Goal: Information Seeking & Learning: Learn about a topic

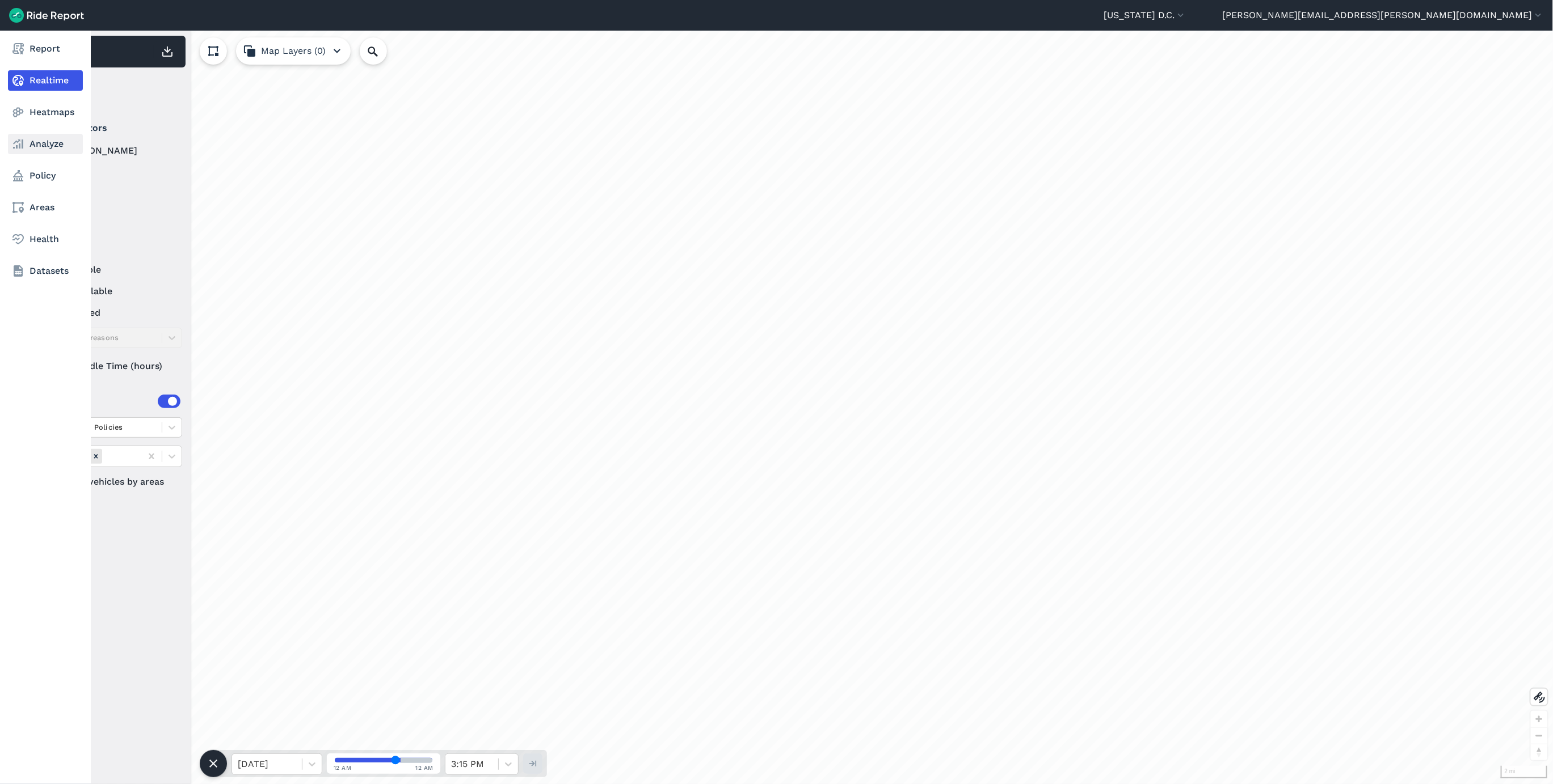
click at [46, 144] on link "Analyze" at bounding box center [46, 144] width 75 height 20
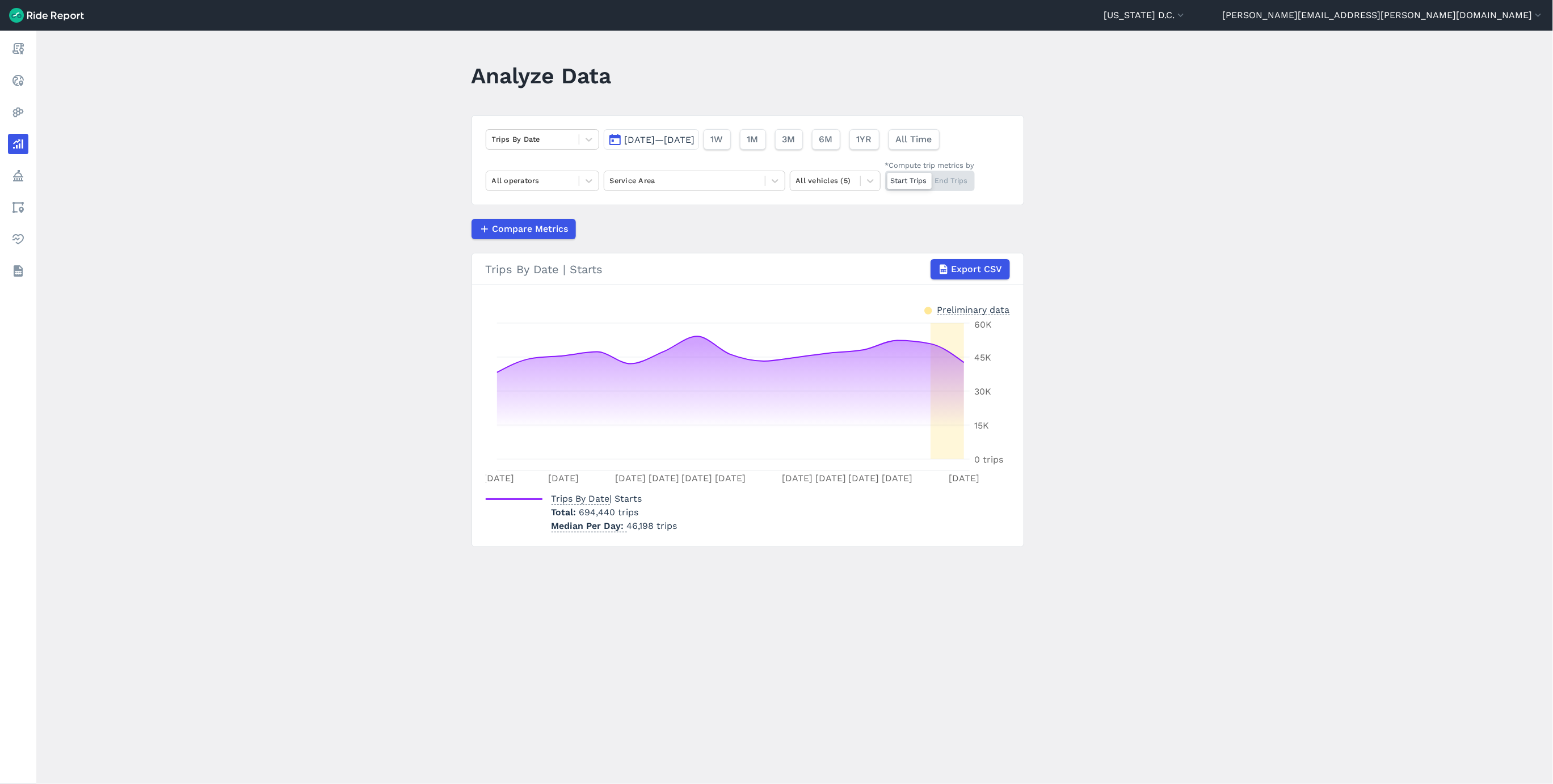
click at [695, 145] on span "[DATE]—[DATE]" at bounding box center [660, 140] width 71 height 11
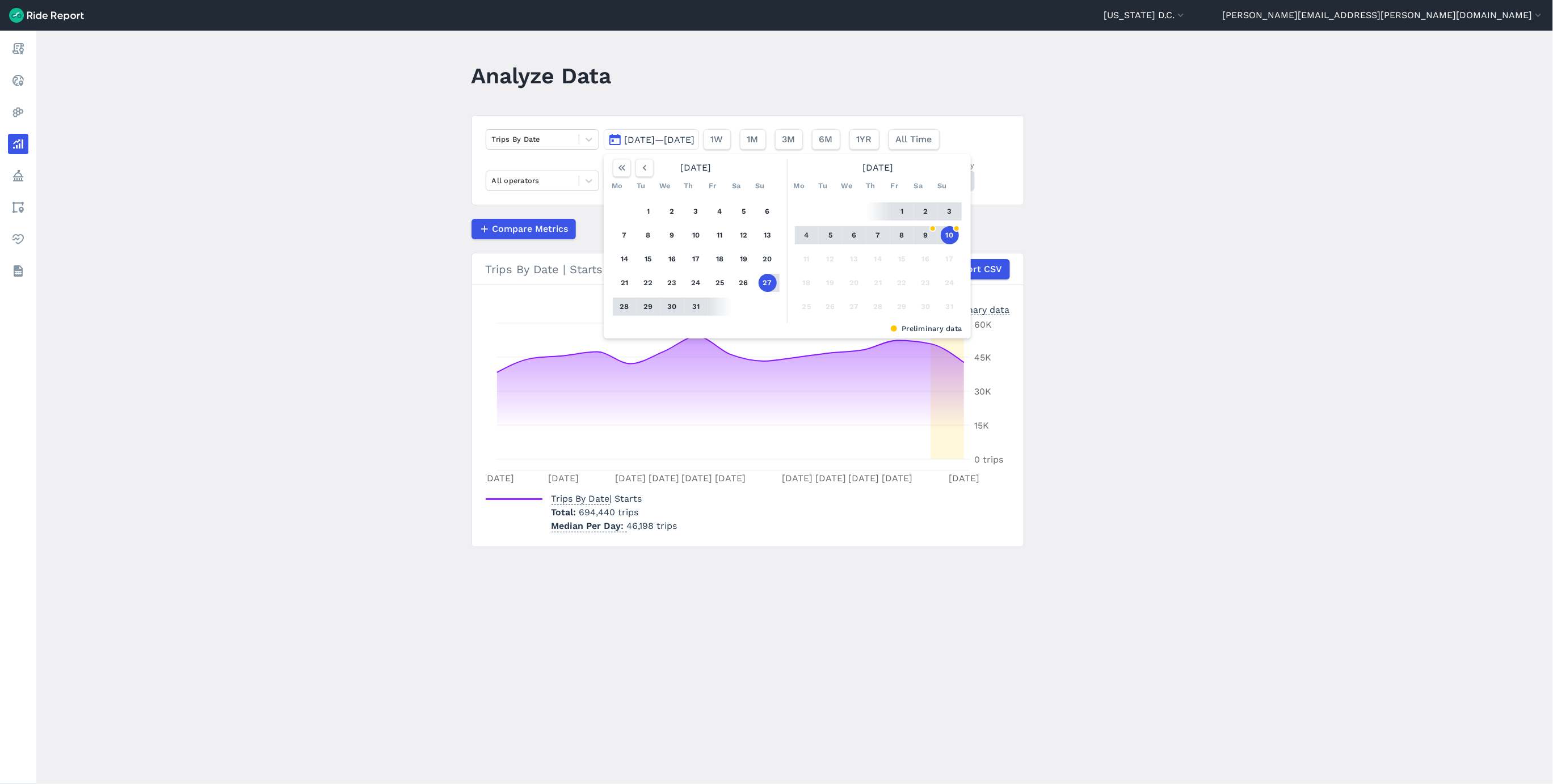
click at [253, 306] on main "Analyze Data Trips By Date [DATE]—[DATE] [DATE] Mo Tu We Th Fr Sa Su 1 2 3 4 5 …" at bounding box center [794, 407] width 1517 height 754
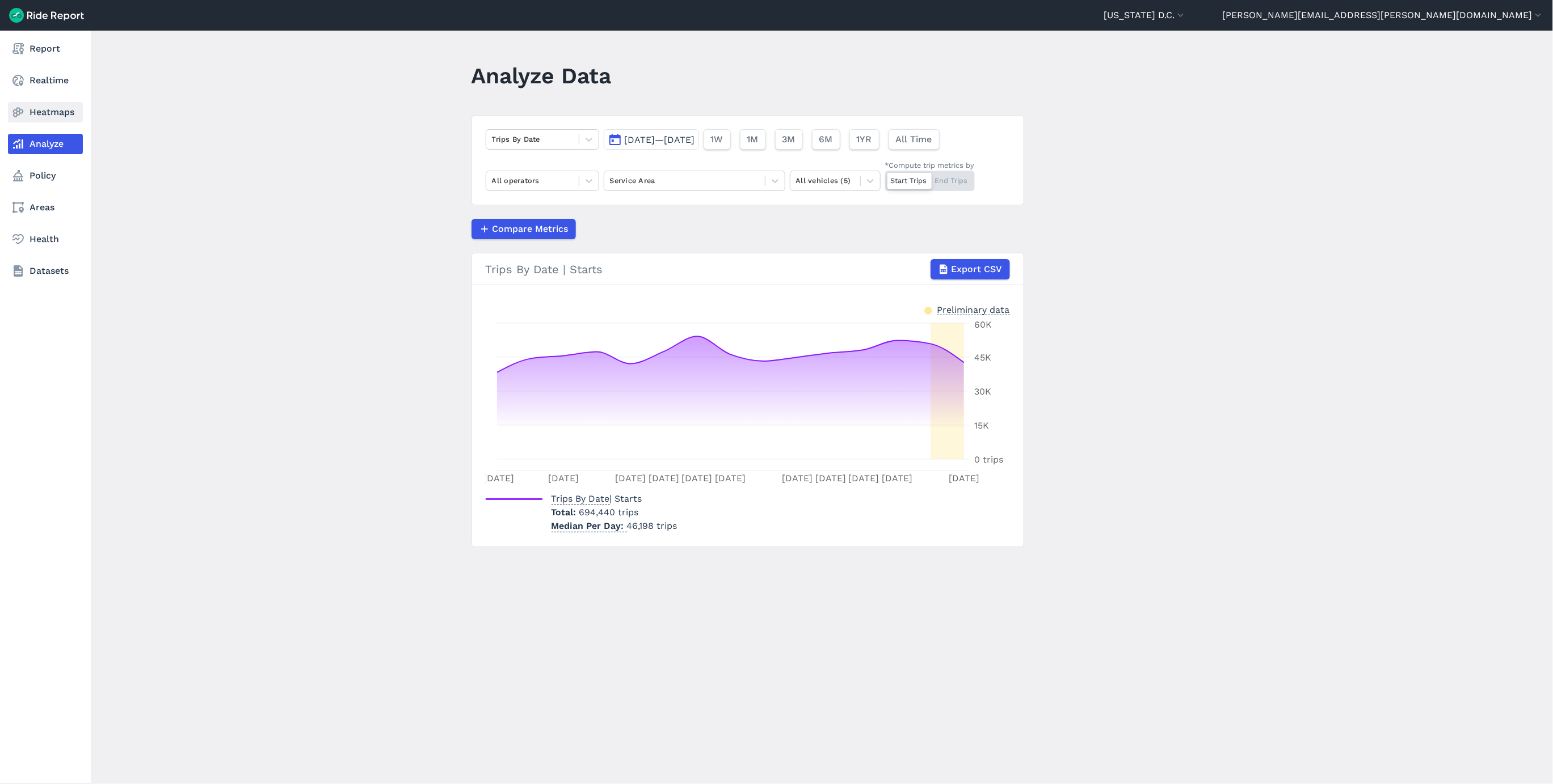
click at [53, 114] on link "Heatmaps" at bounding box center [46, 112] width 75 height 20
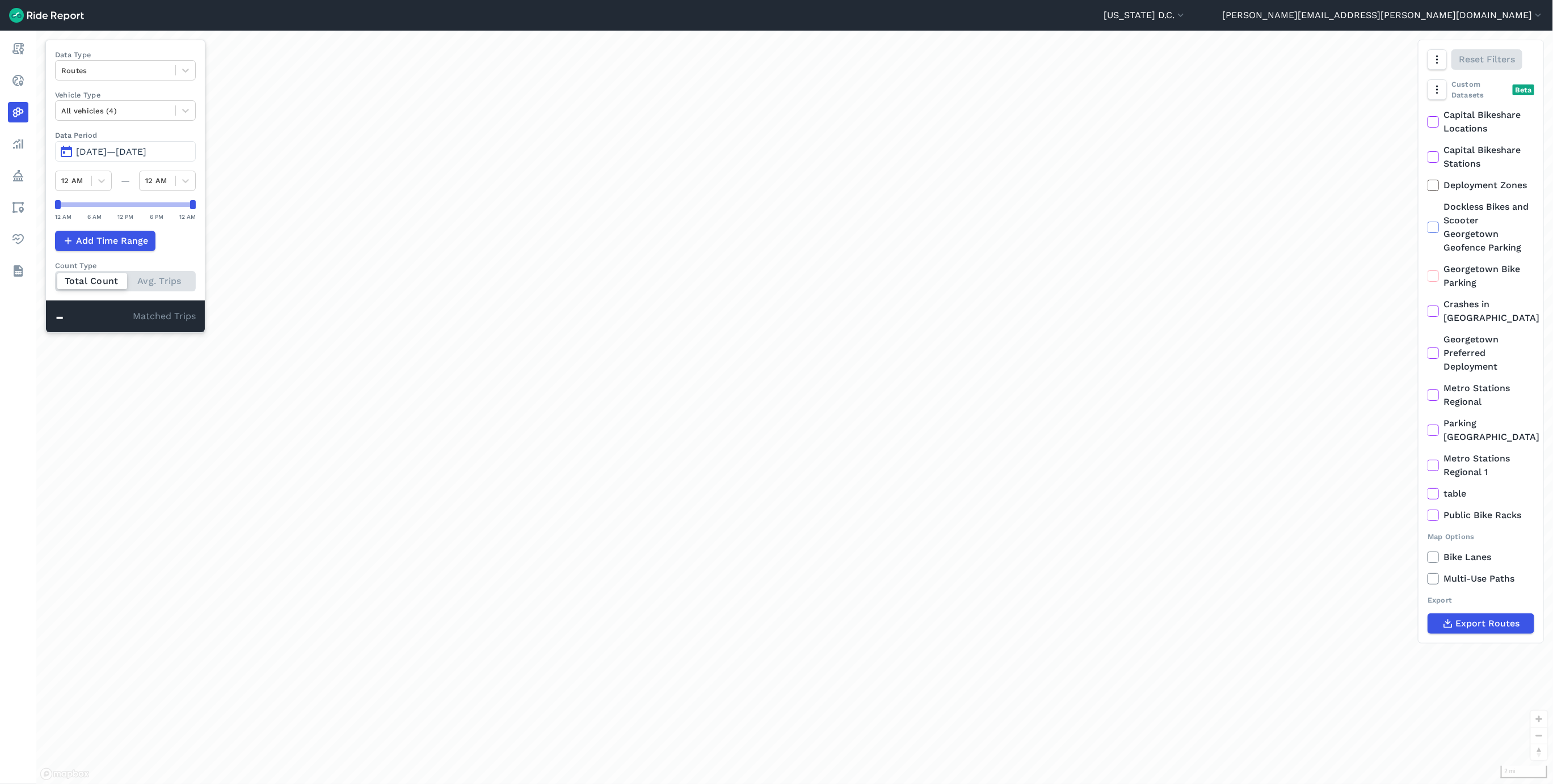
click at [114, 79] on div "Routes" at bounding box center [115, 71] width 119 height 18
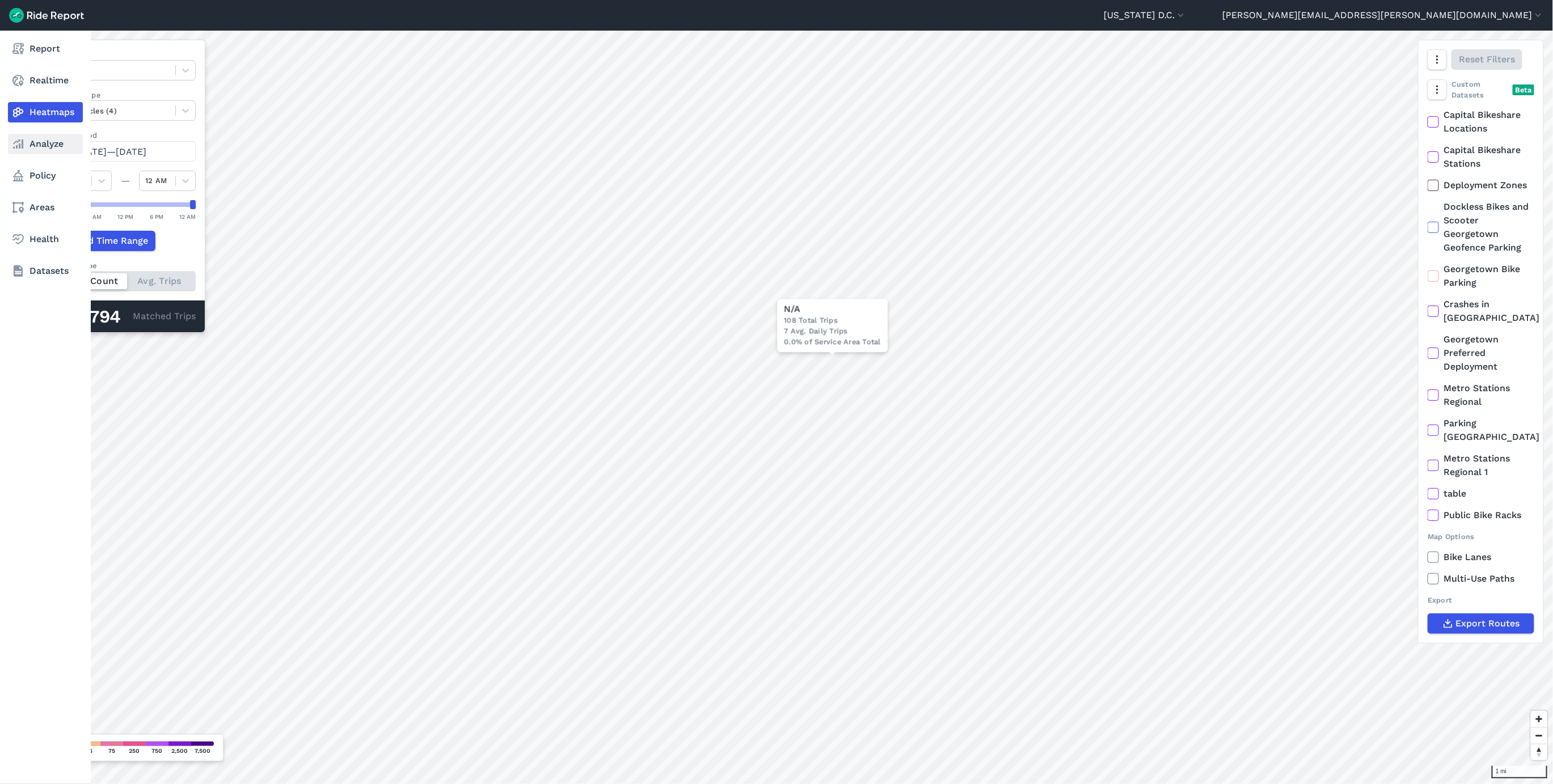
click at [30, 143] on link "Analyze" at bounding box center [46, 144] width 75 height 20
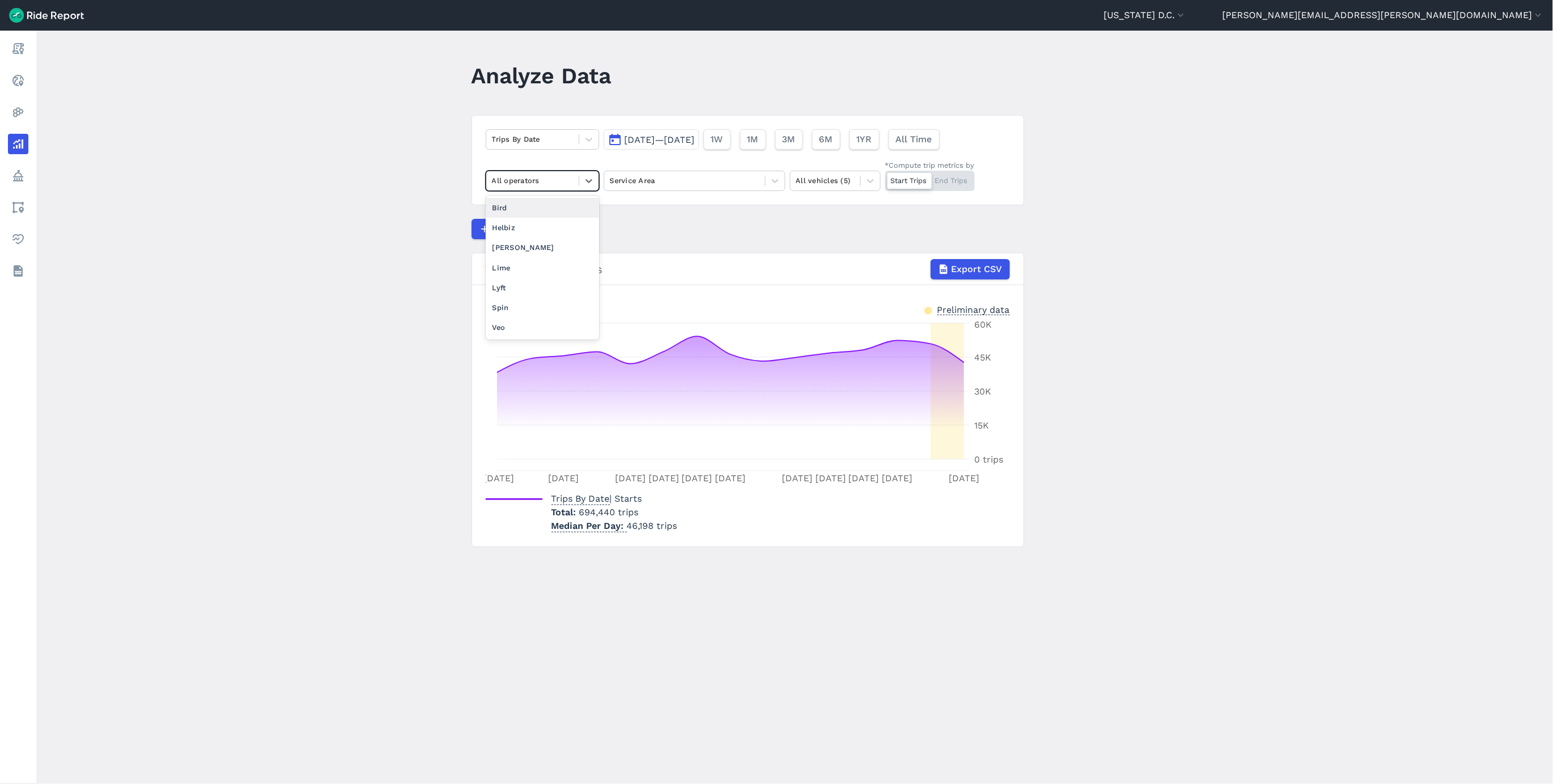
click at [558, 176] on div at bounding box center [532, 181] width 81 height 13
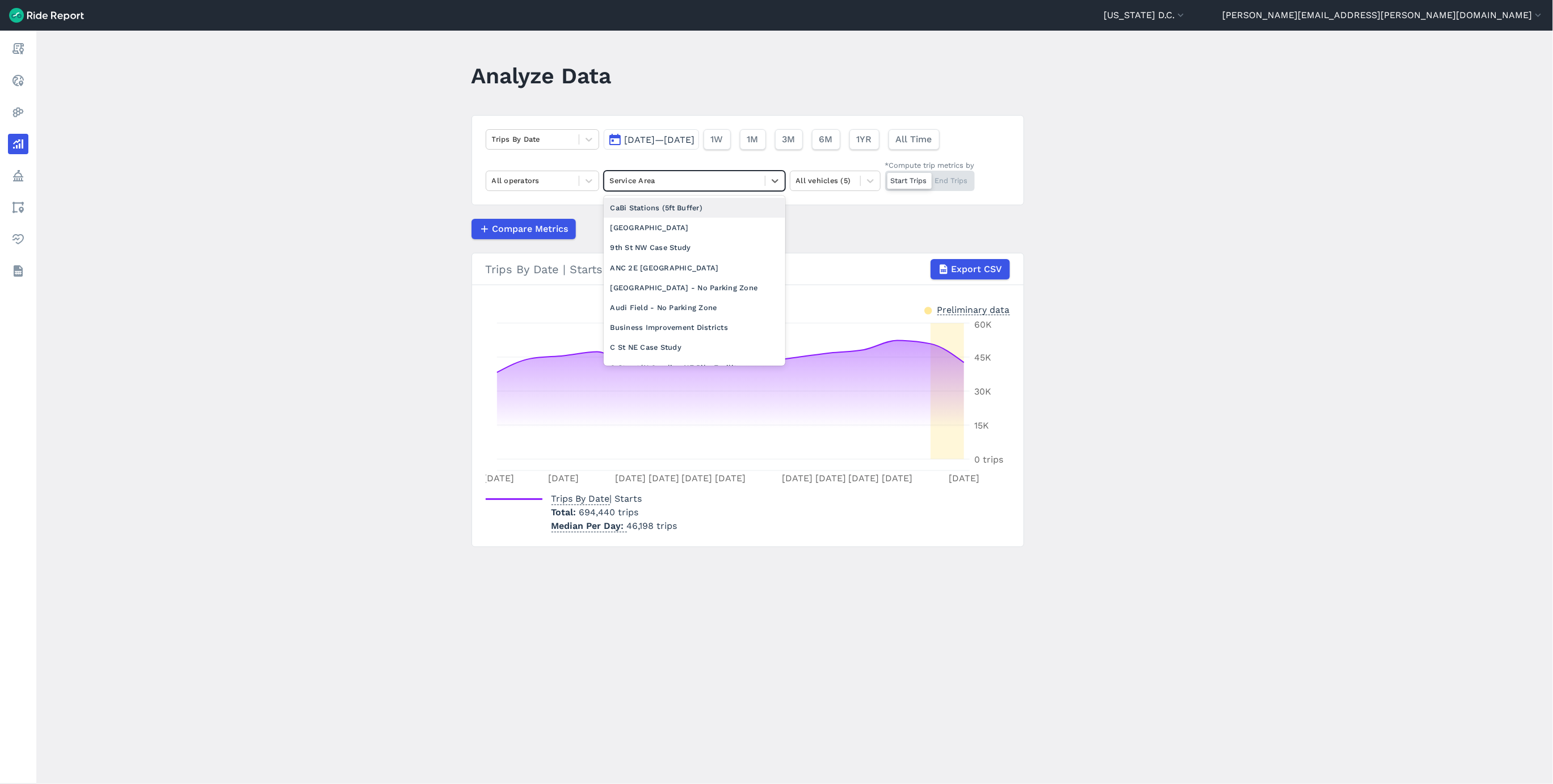
click at [681, 187] on div at bounding box center [685, 181] width 149 height 13
click at [672, 195] on div "Georgetown BID" at bounding box center [694, 185] width 181 height 20
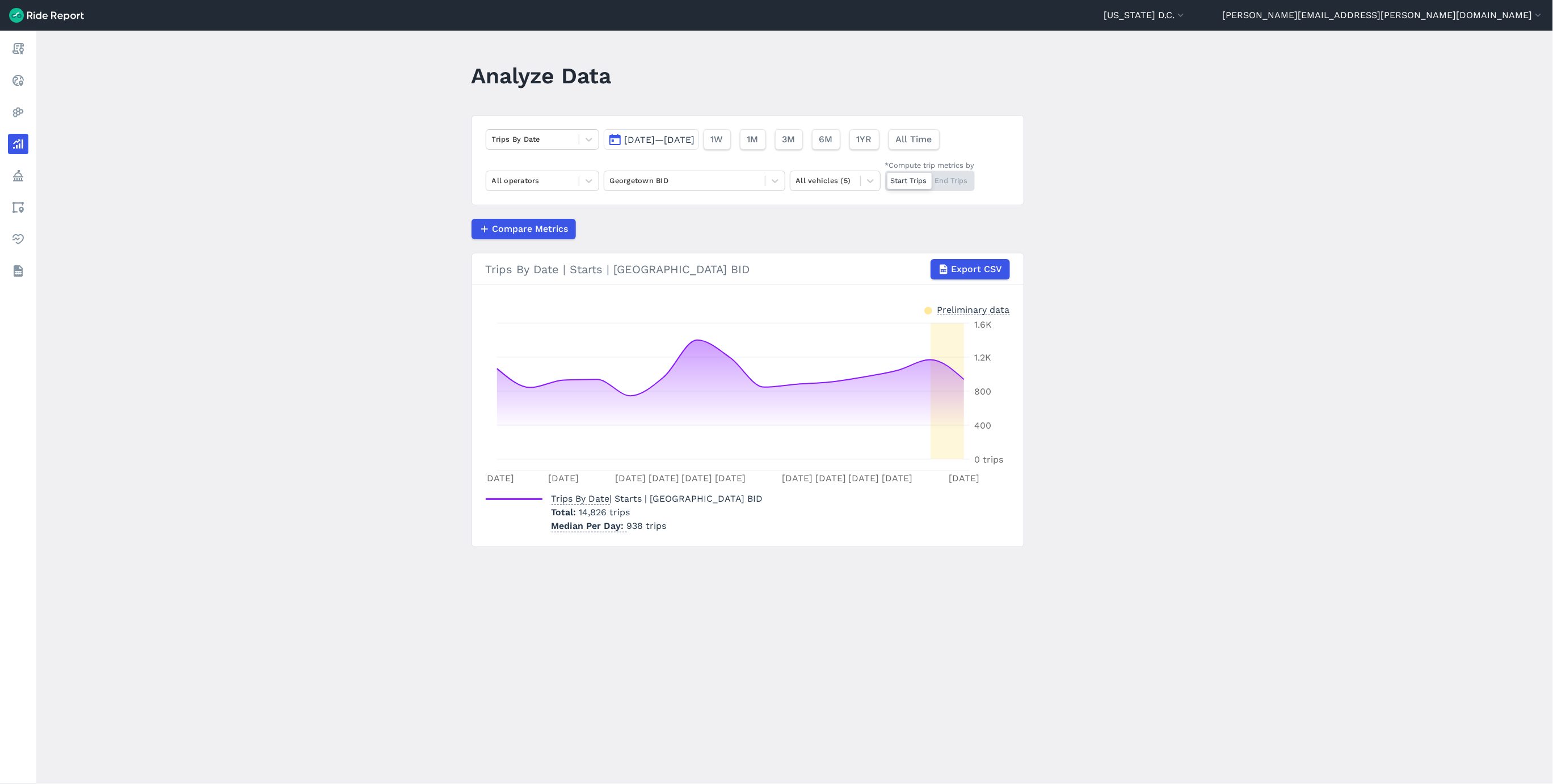
click at [676, 144] on span "[DATE]—[DATE]" at bounding box center [660, 140] width 71 height 11
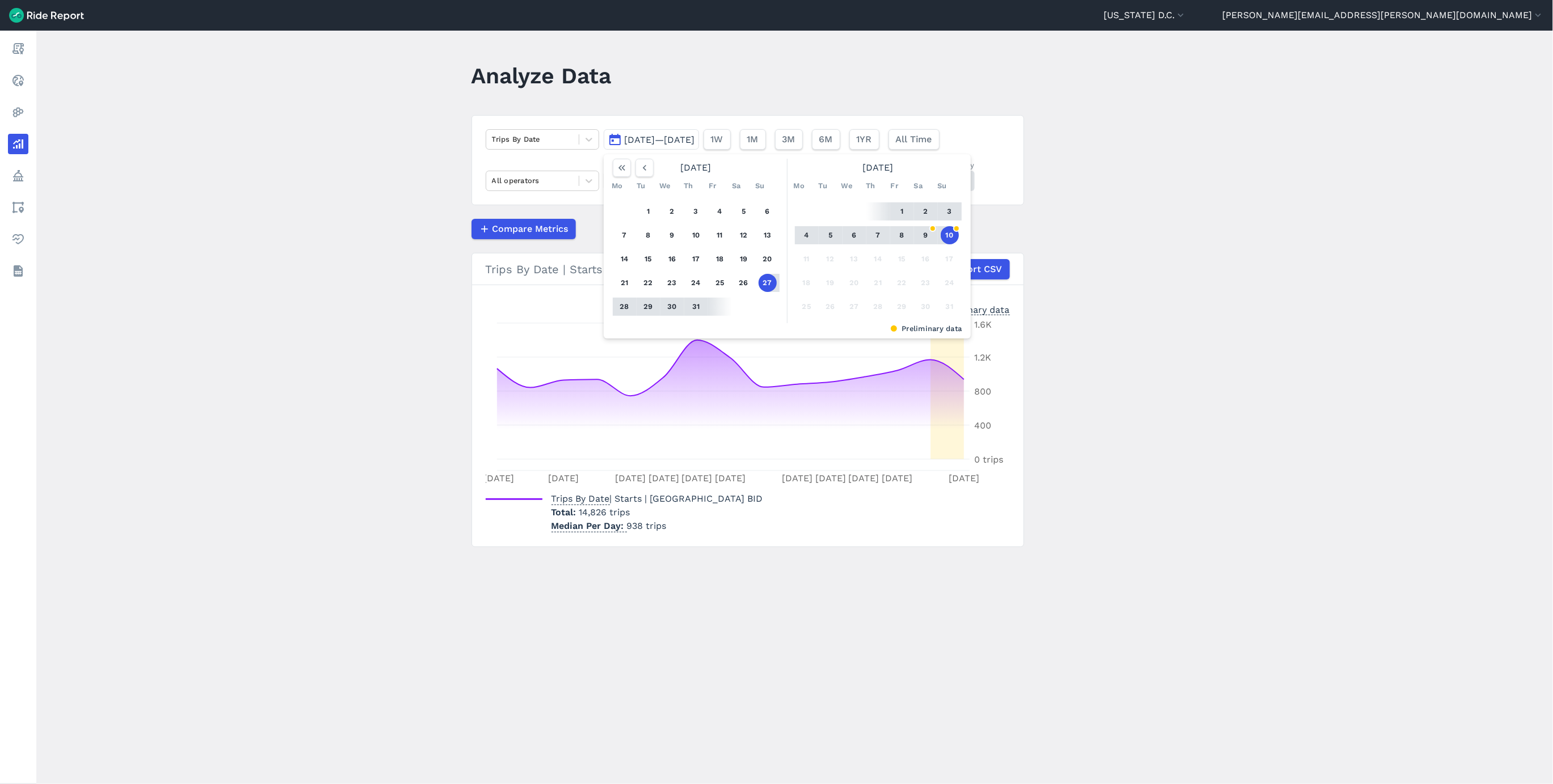
click at [947, 235] on button "10" at bounding box center [950, 235] width 18 height 18
click at [650, 166] on button "button" at bounding box center [645, 168] width 18 height 18
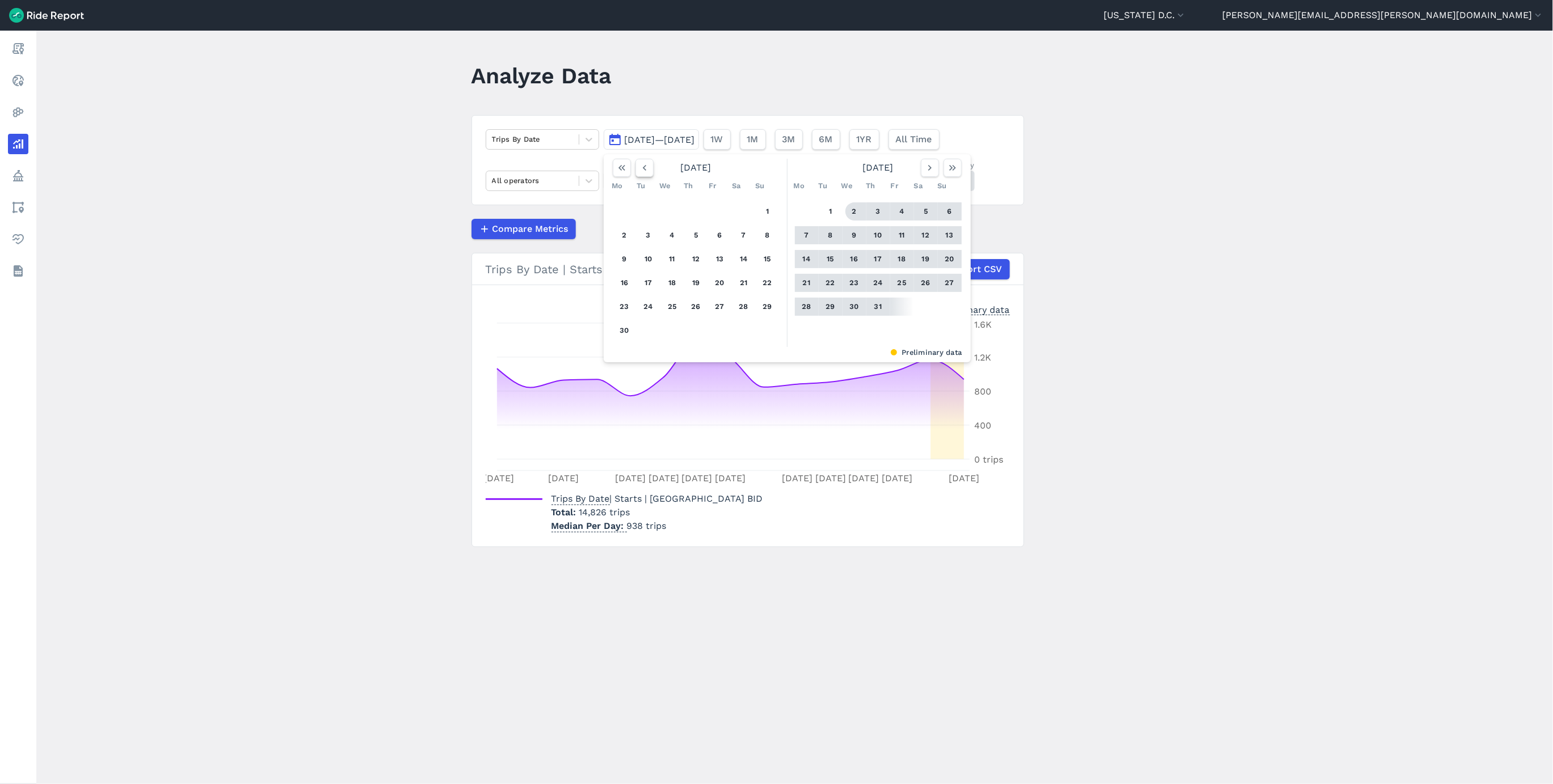
click at [650, 166] on button "button" at bounding box center [645, 168] width 18 height 18
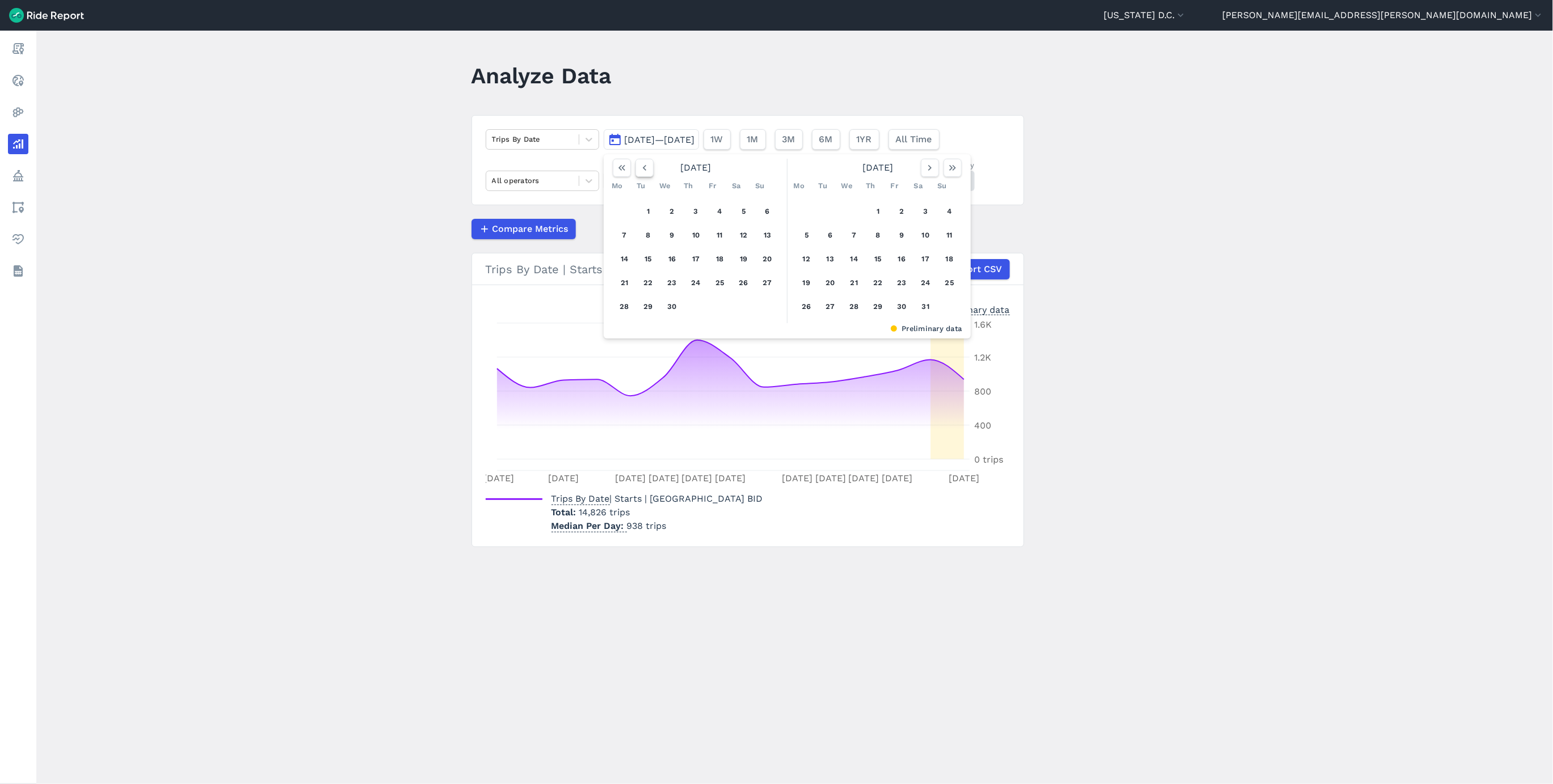
click at [650, 166] on button "button" at bounding box center [645, 168] width 18 height 18
click at [649, 168] on icon "button" at bounding box center [644, 167] width 11 height 11
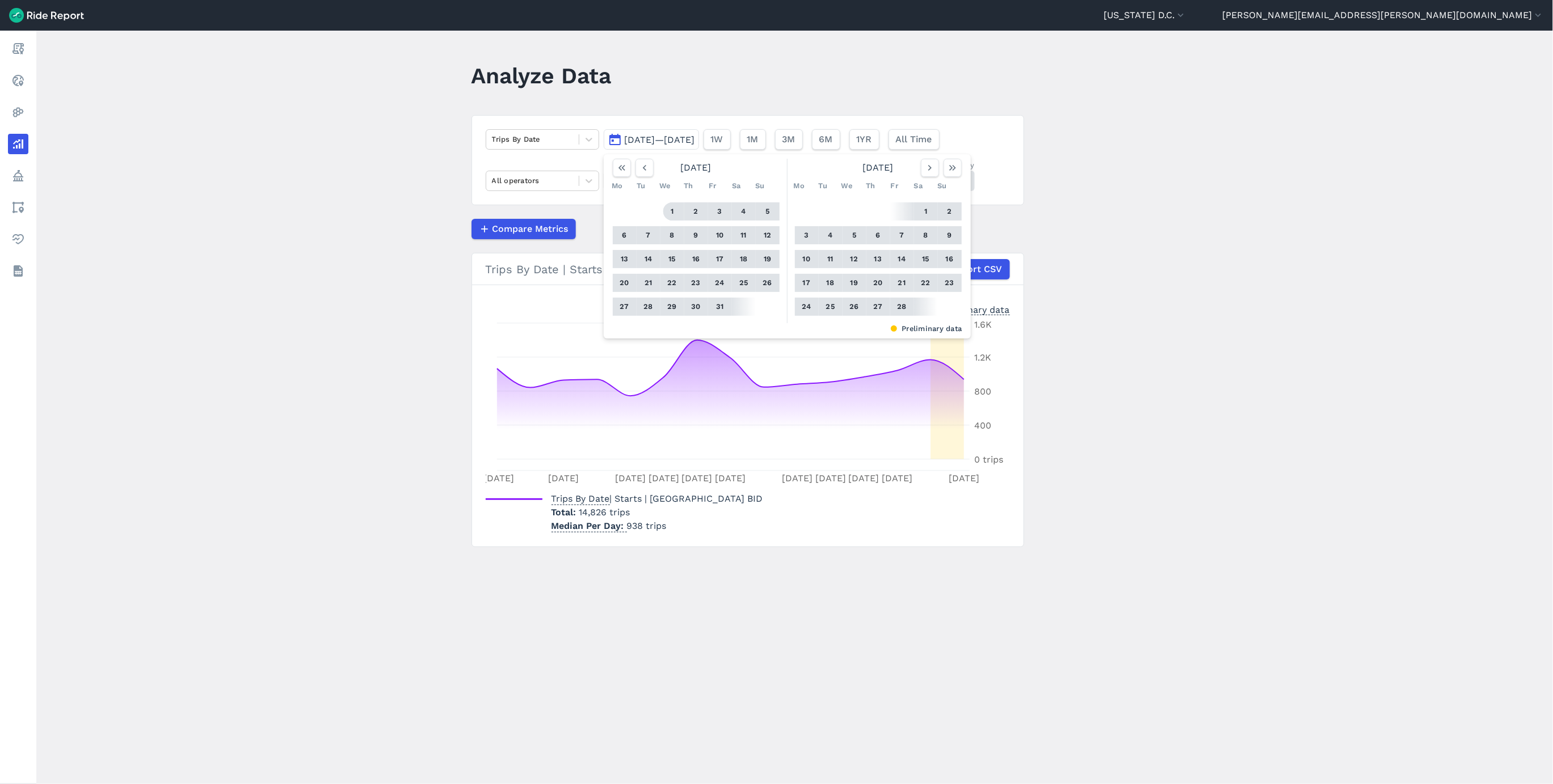
click at [668, 210] on button "1" at bounding box center [672, 212] width 18 height 18
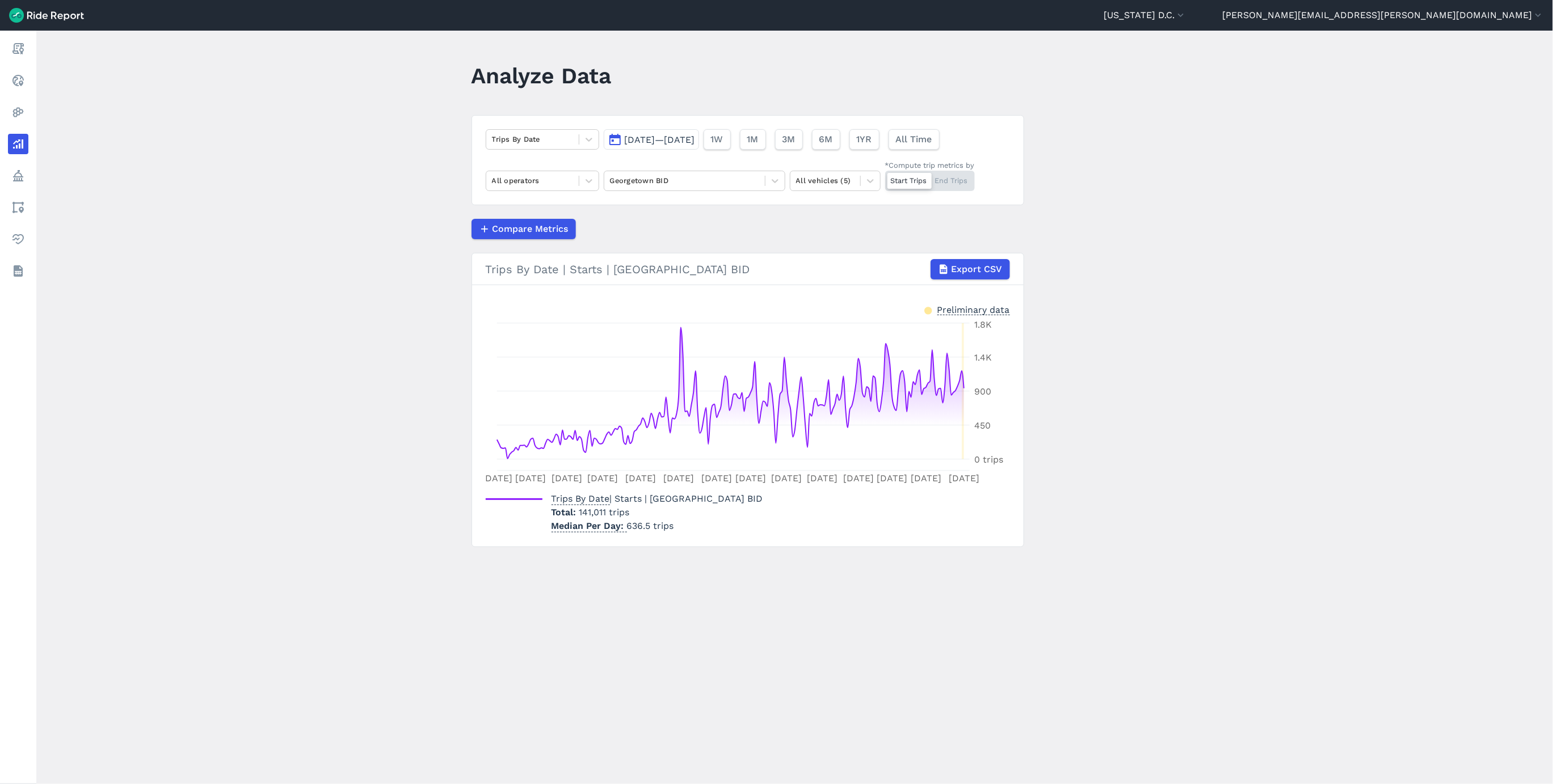
click at [676, 136] on span "[DATE]—[DATE]" at bounding box center [660, 140] width 71 height 11
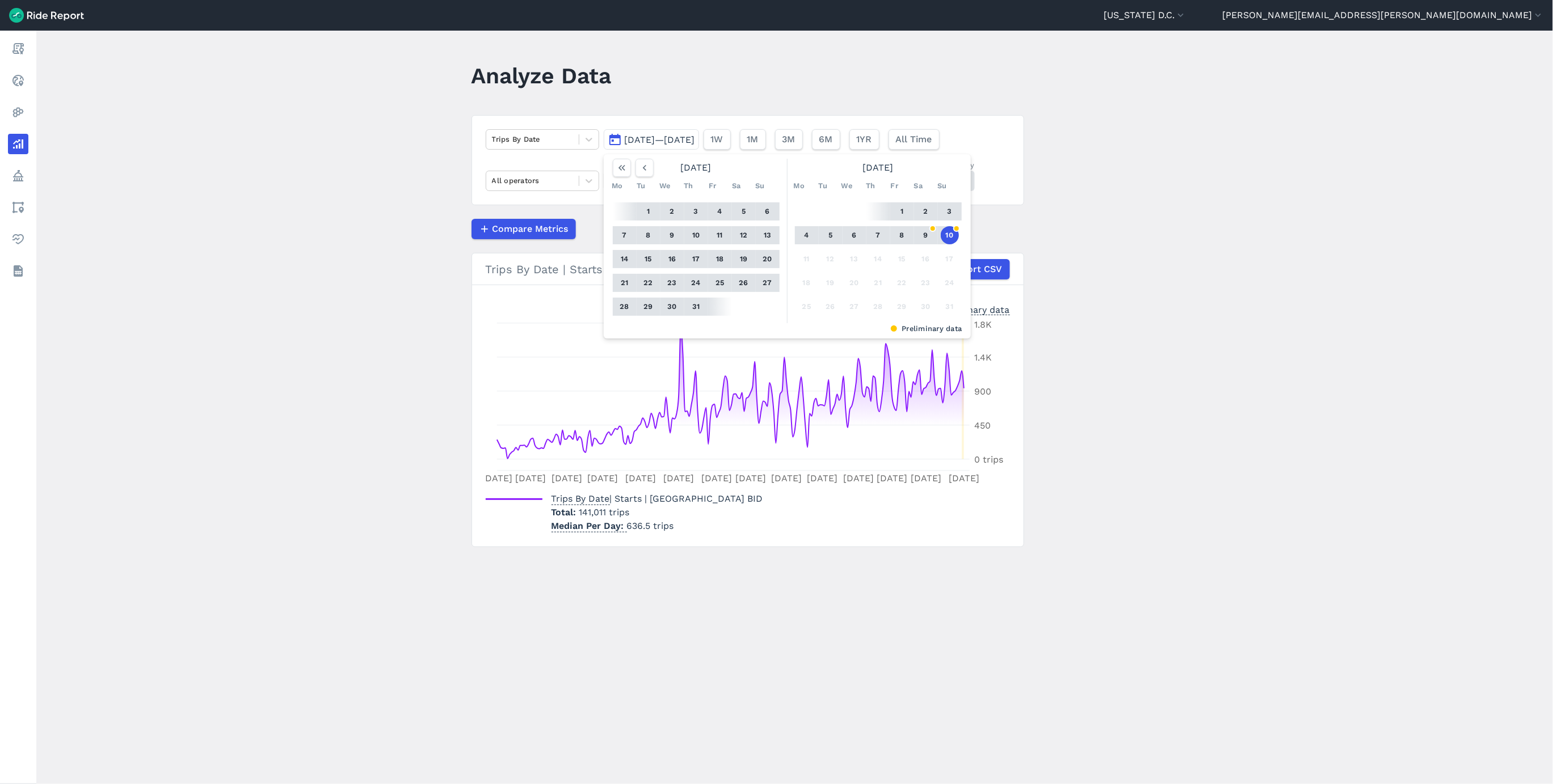
click at [1290, 303] on main "Analyze Data Trips By Date [DATE]—[DATE] [DATE] Mo Tu We Th Fr Sa Su 1 2 3 4 5 …" at bounding box center [794, 407] width 1517 height 754
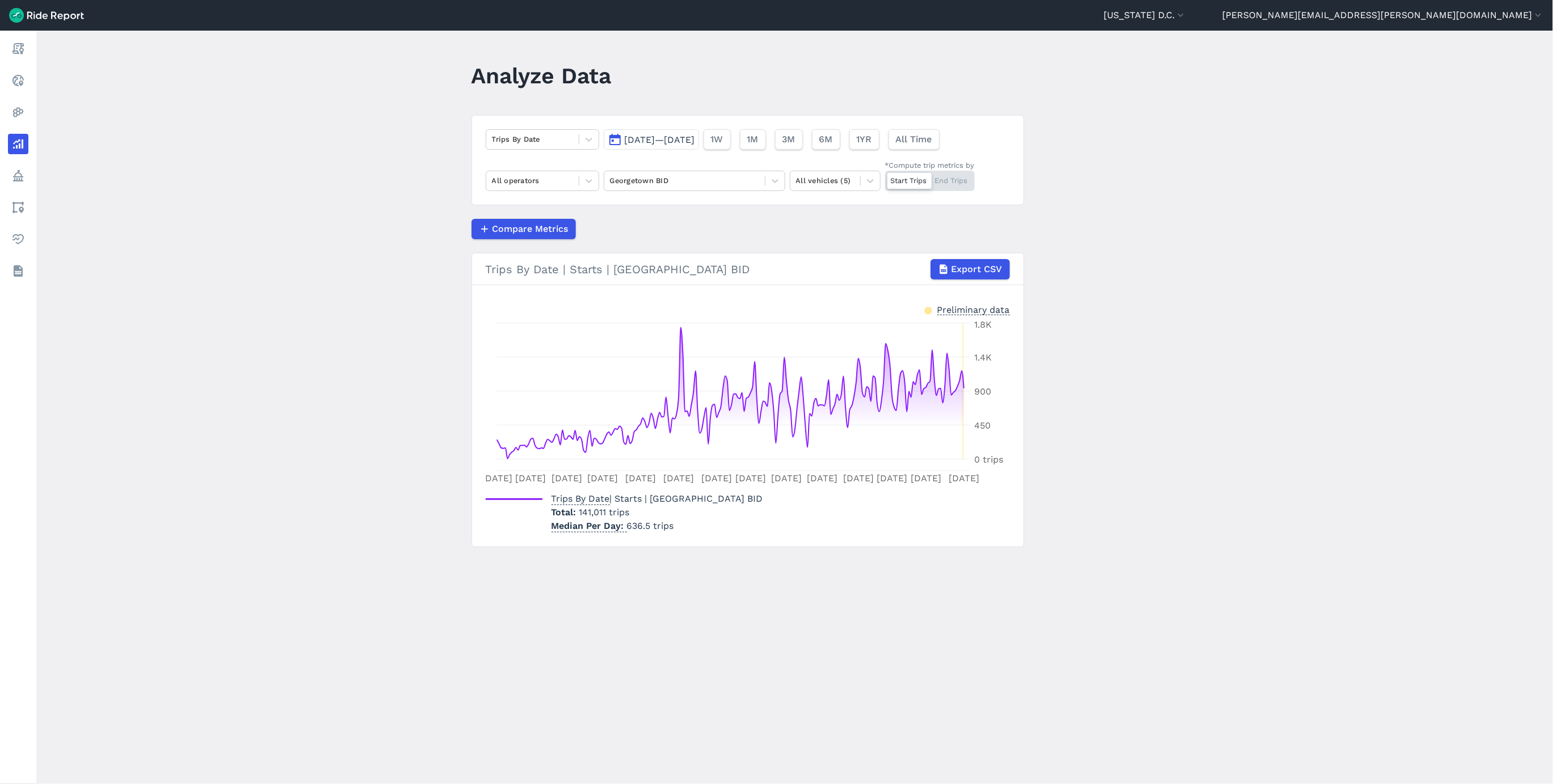
click at [947, 184] on div "Start Trips End Trips" at bounding box center [930, 181] width 90 height 20
click at [885, 178] on input "*Compute trip metrics by Start Trips End Trips" at bounding box center [885, 174] width 0 height 7
click at [693, 189] on div "Georgetown BID" at bounding box center [684, 181] width 160 height 18
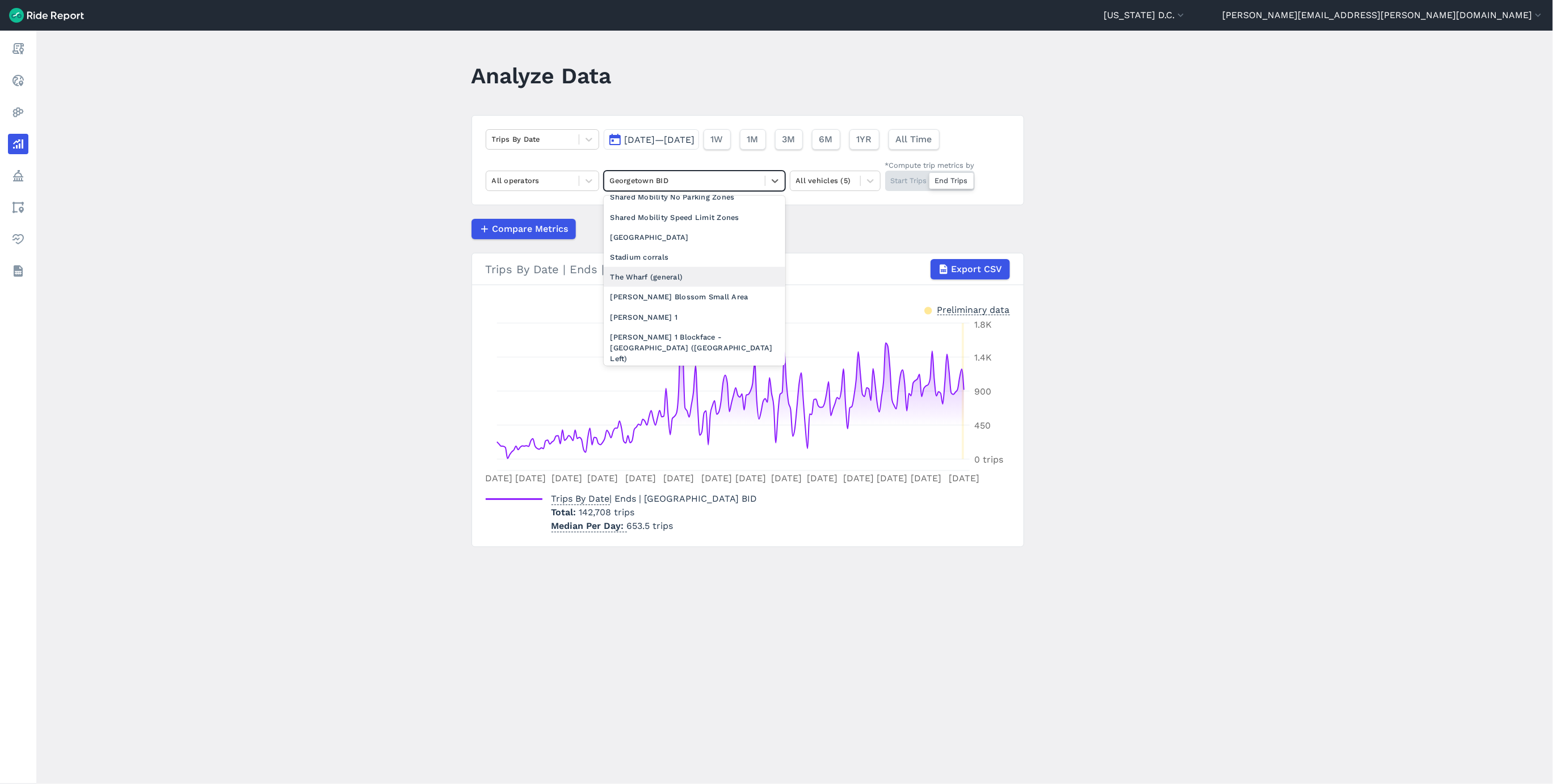
scroll to position [1065, 0]
click at [654, 193] on div "Trips By Date [DATE]—[DATE] 1W 1M 3M 6M 1YR All Time All operators option Georg…" at bounding box center [748, 160] width 553 height 90
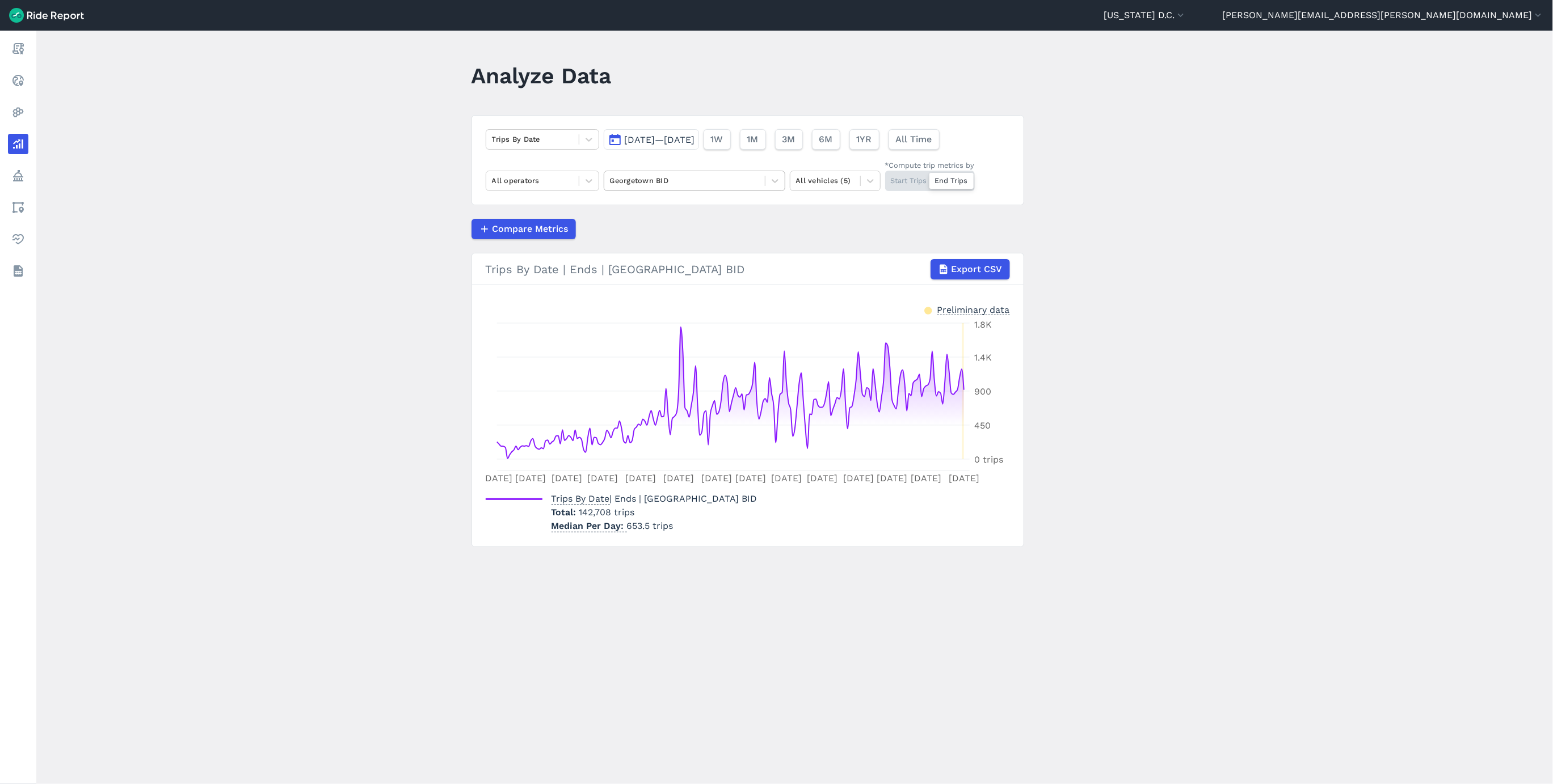
click at [658, 189] on div "Georgetown BID" at bounding box center [684, 181] width 160 height 18
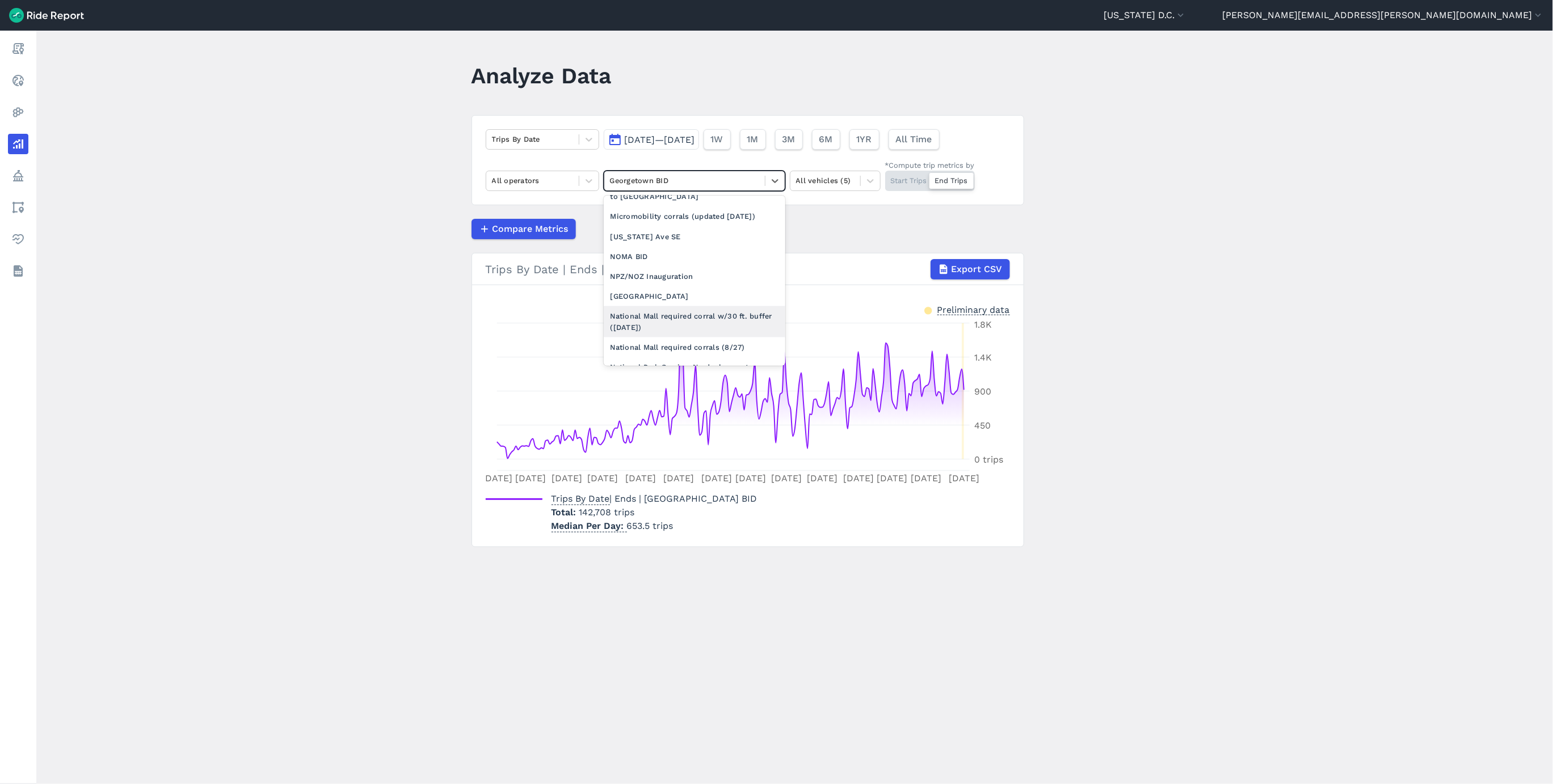
scroll to position [766, 0]
click at [647, 265] on div "NOMA BID" at bounding box center [694, 255] width 181 height 20
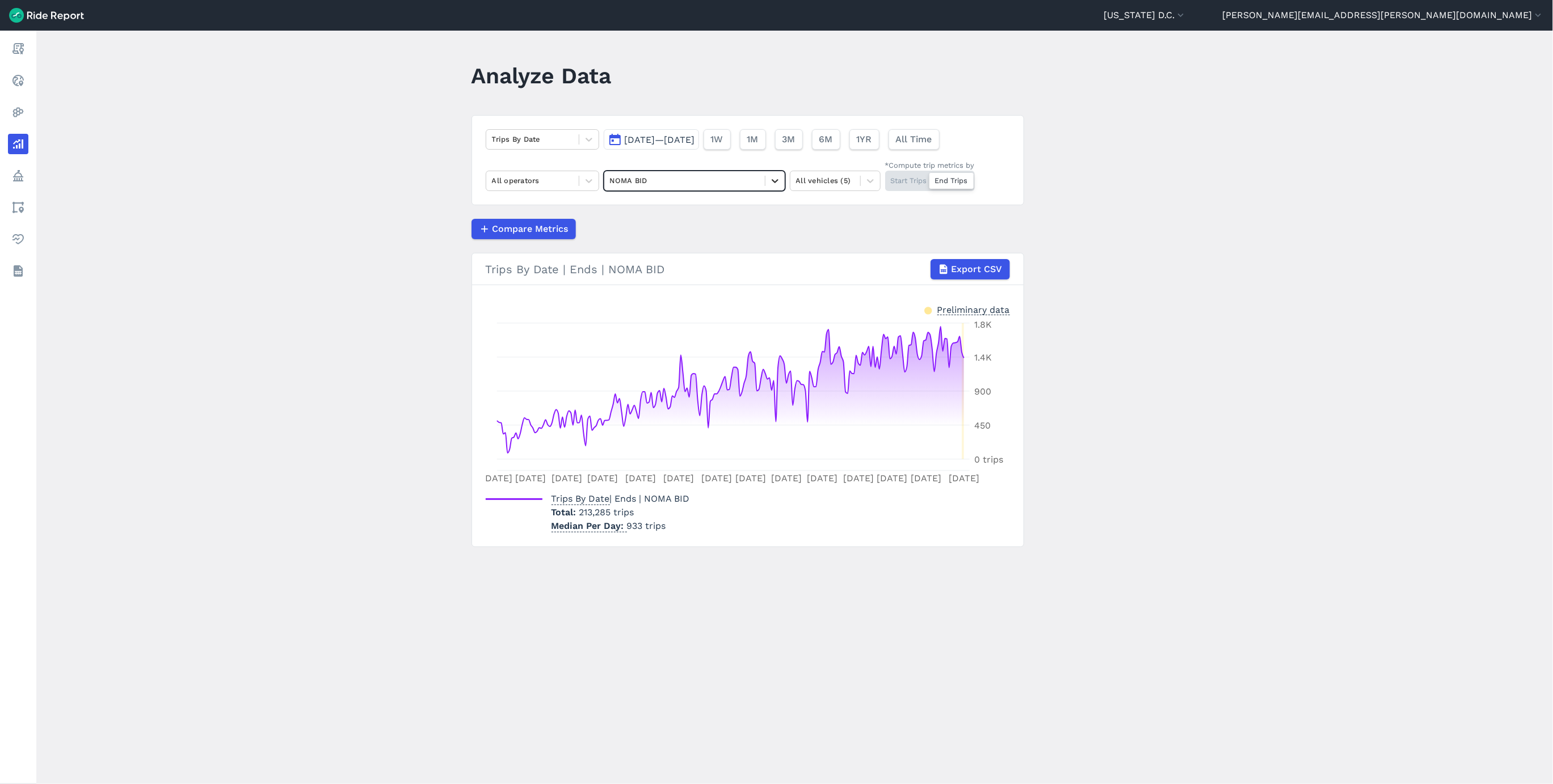
click at [765, 181] on div at bounding box center [775, 181] width 19 height 19
click at [709, 264] on div "Business Improvement Districts" at bounding box center [694, 258] width 181 height 20
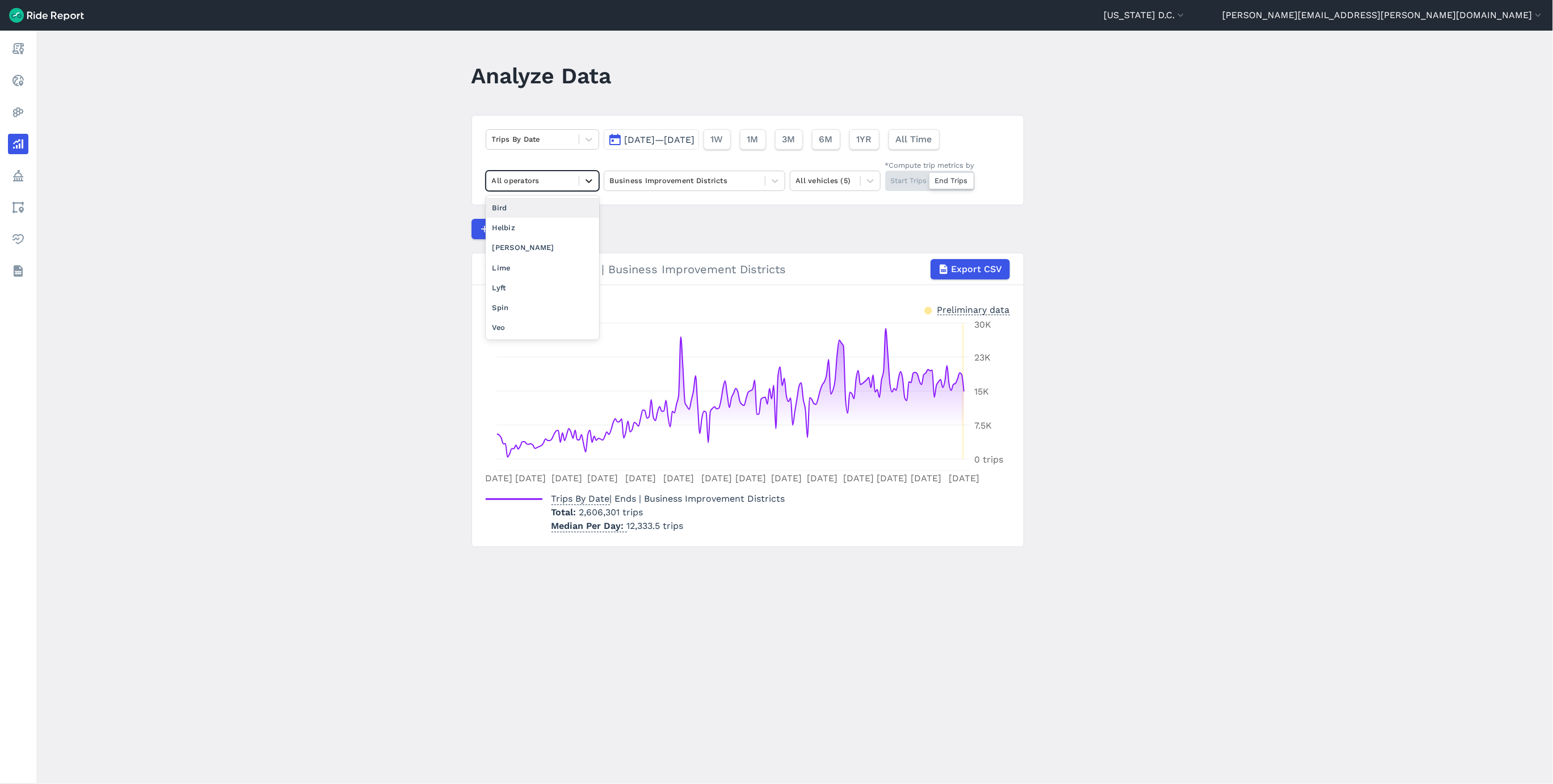
click at [588, 181] on icon at bounding box center [588, 181] width 11 height 11
click at [678, 179] on div at bounding box center [685, 181] width 149 height 13
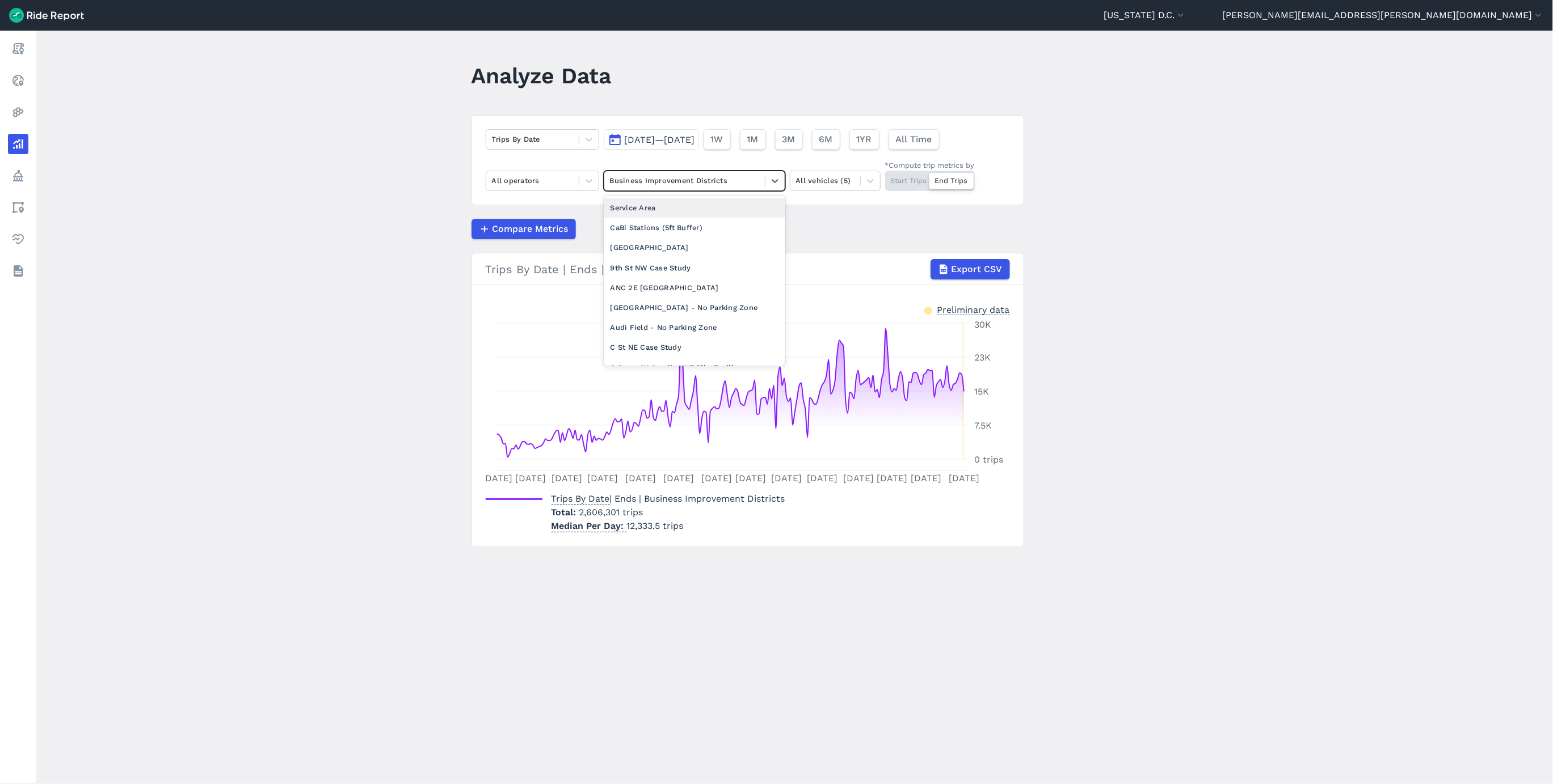
click at [678, 210] on div "Service Area" at bounding box center [694, 208] width 181 height 20
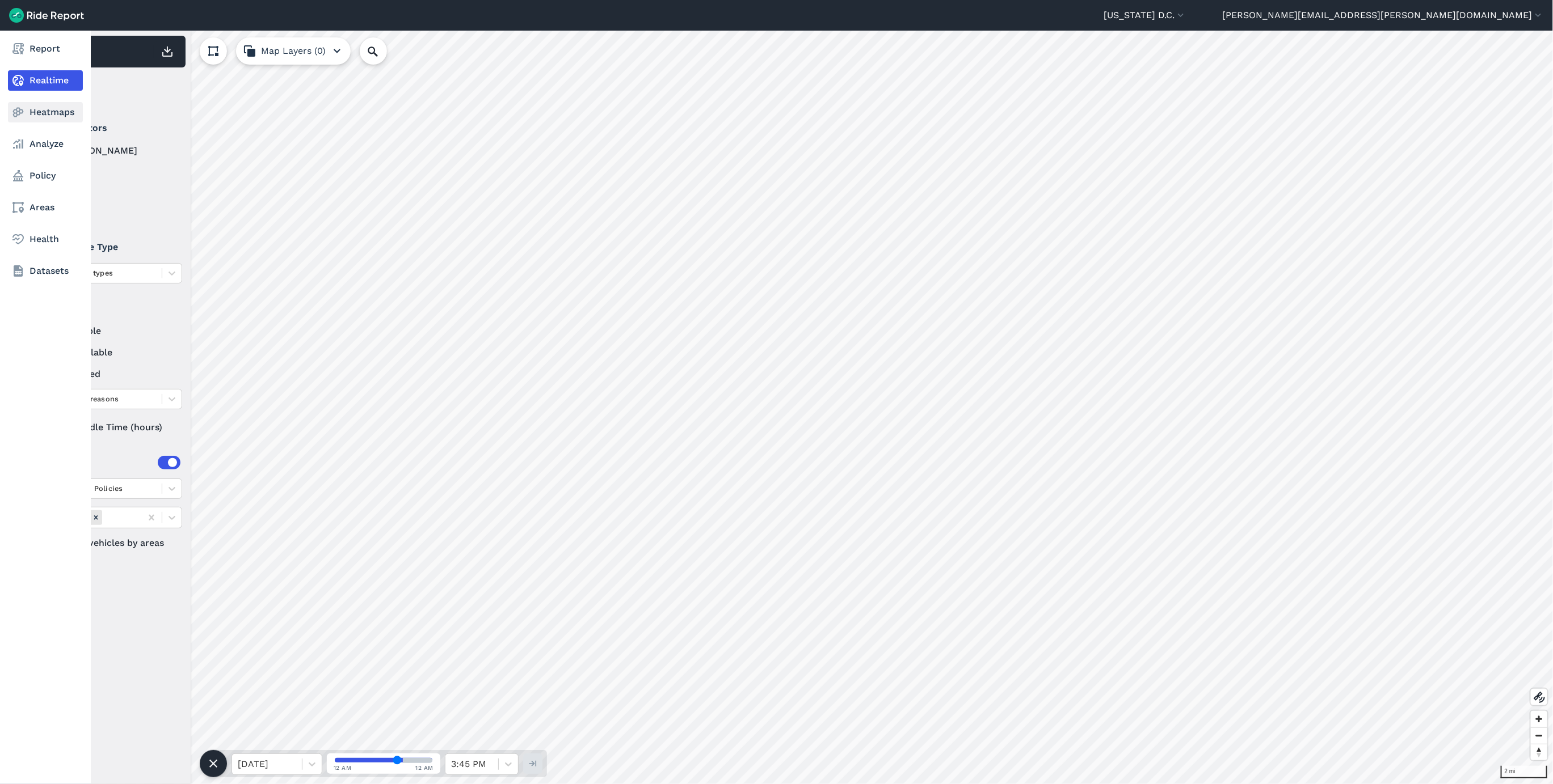
click at [30, 111] on link "Heatmaps" at bounding box center [46, 112] width 75 height 20
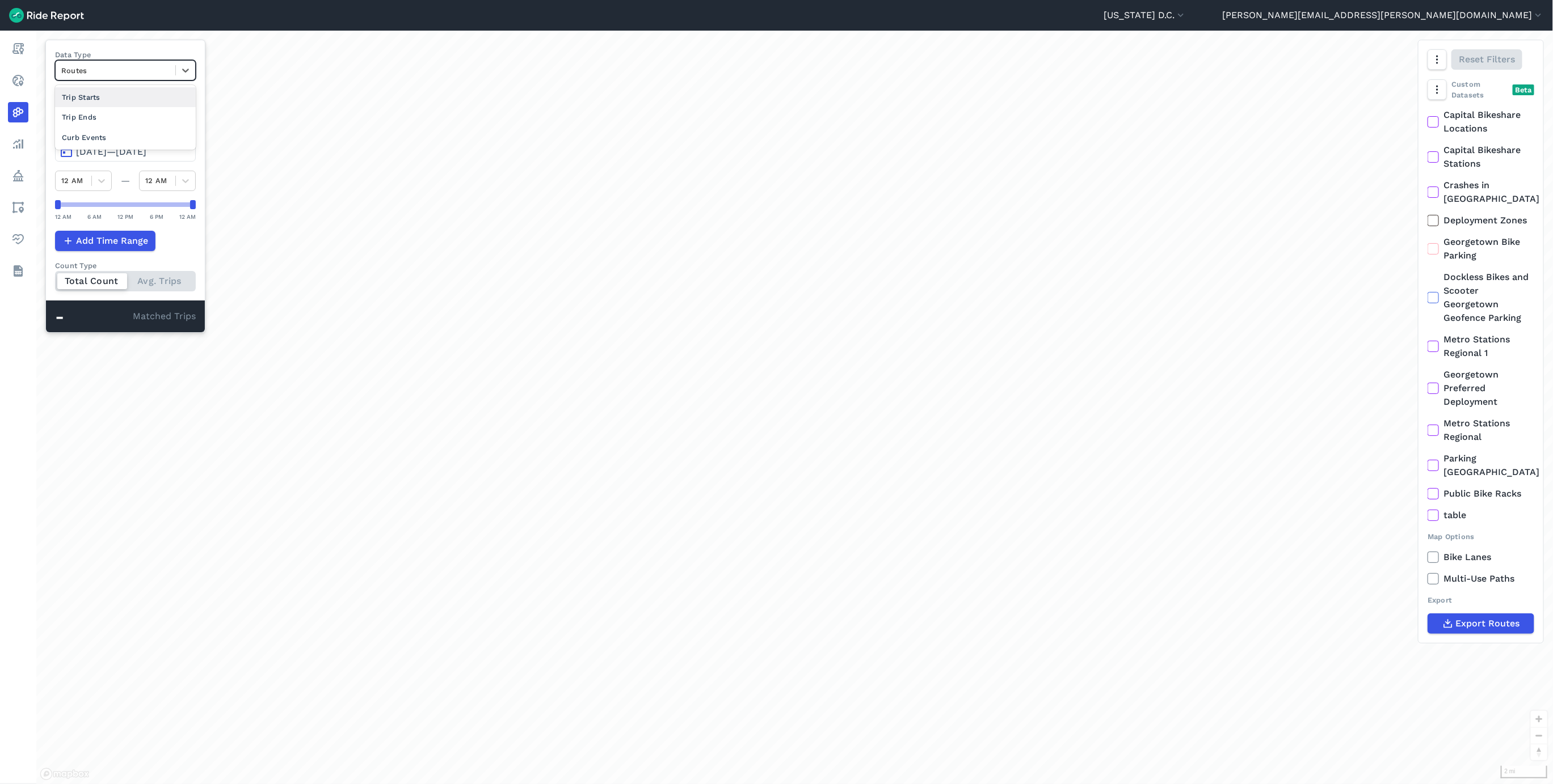
click at [86, 64] on div at bounding box center [115, 71] width 108 height 13
click at [111, 75] on div at bounding box center [115, 71] width 108 height 13
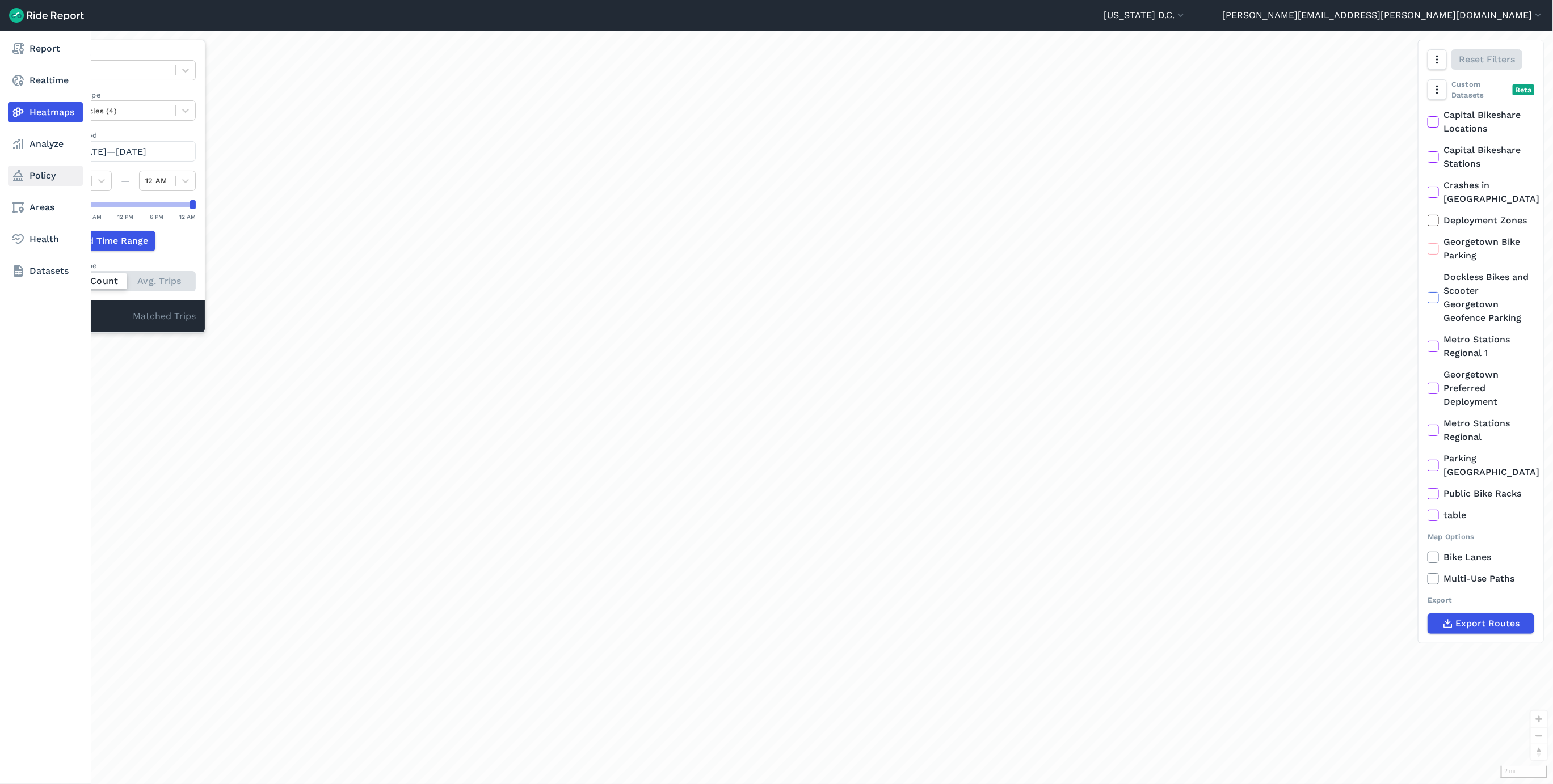
click at [26, 175] on link "Policy" at bounding box center [46, 175] width 75 height 20
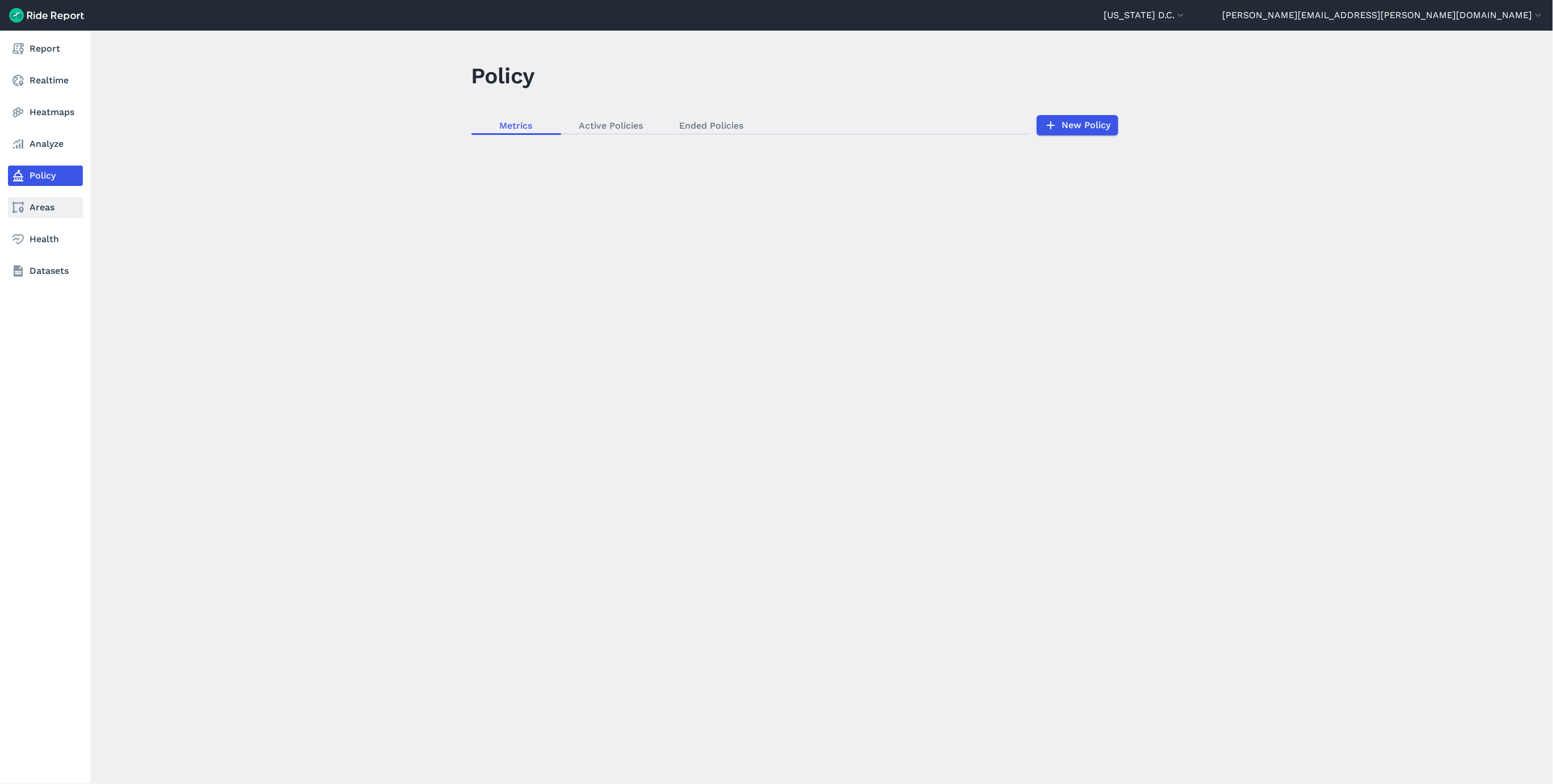
click at [34, 206] on link "Areas" at bounding box center [46, 207] width 75 height 20
click at [50, 143] on link "Analyze" at bounding box center [46, 144] width 75 height 20
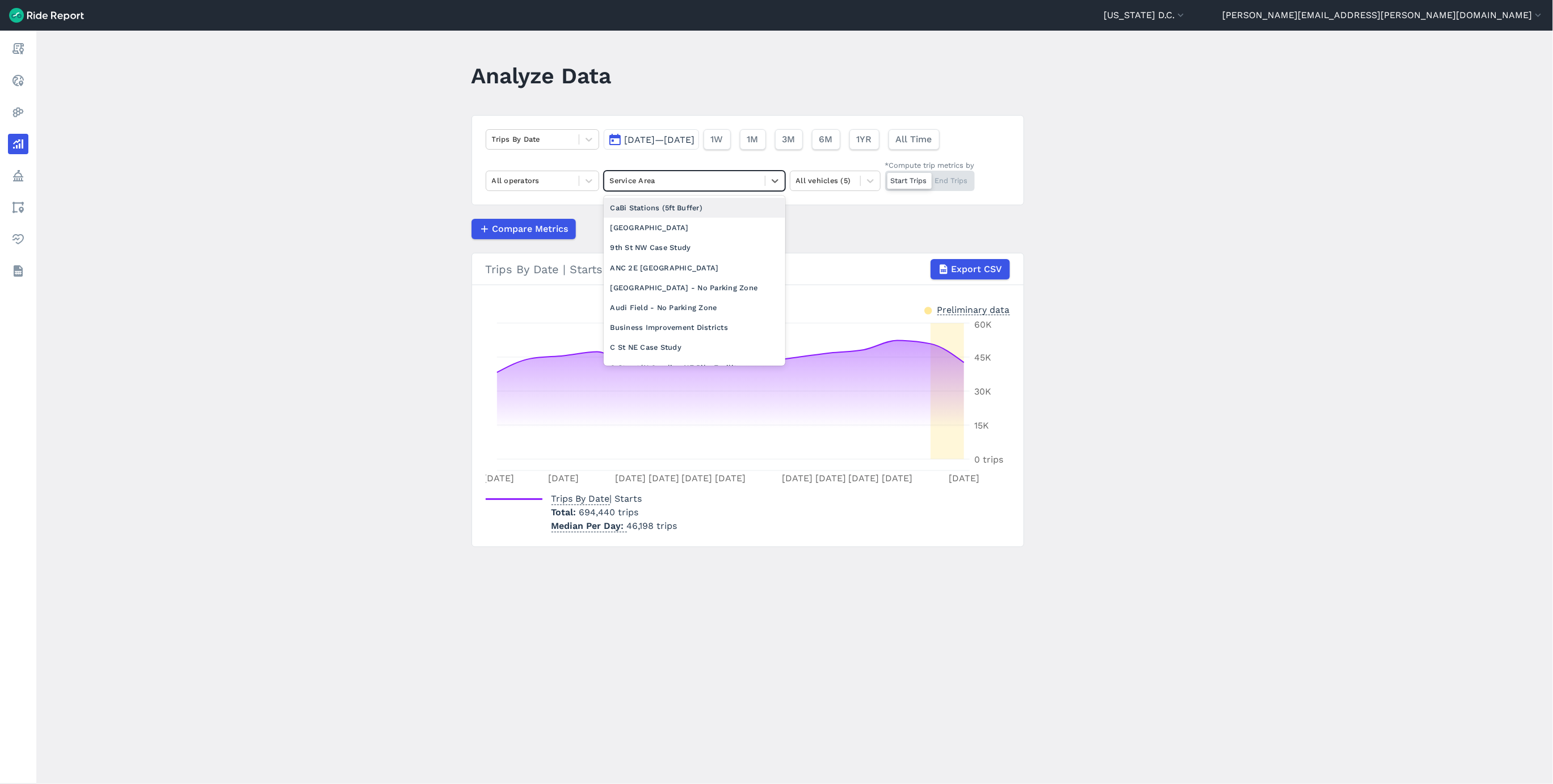
click at [670, 185] on div at bounding box center [685, 181] width 149 height 13
click at [688, 224] on div "Dockless Equity Emphasis Areas" at bounding box center [694, 214] width 181 height 20
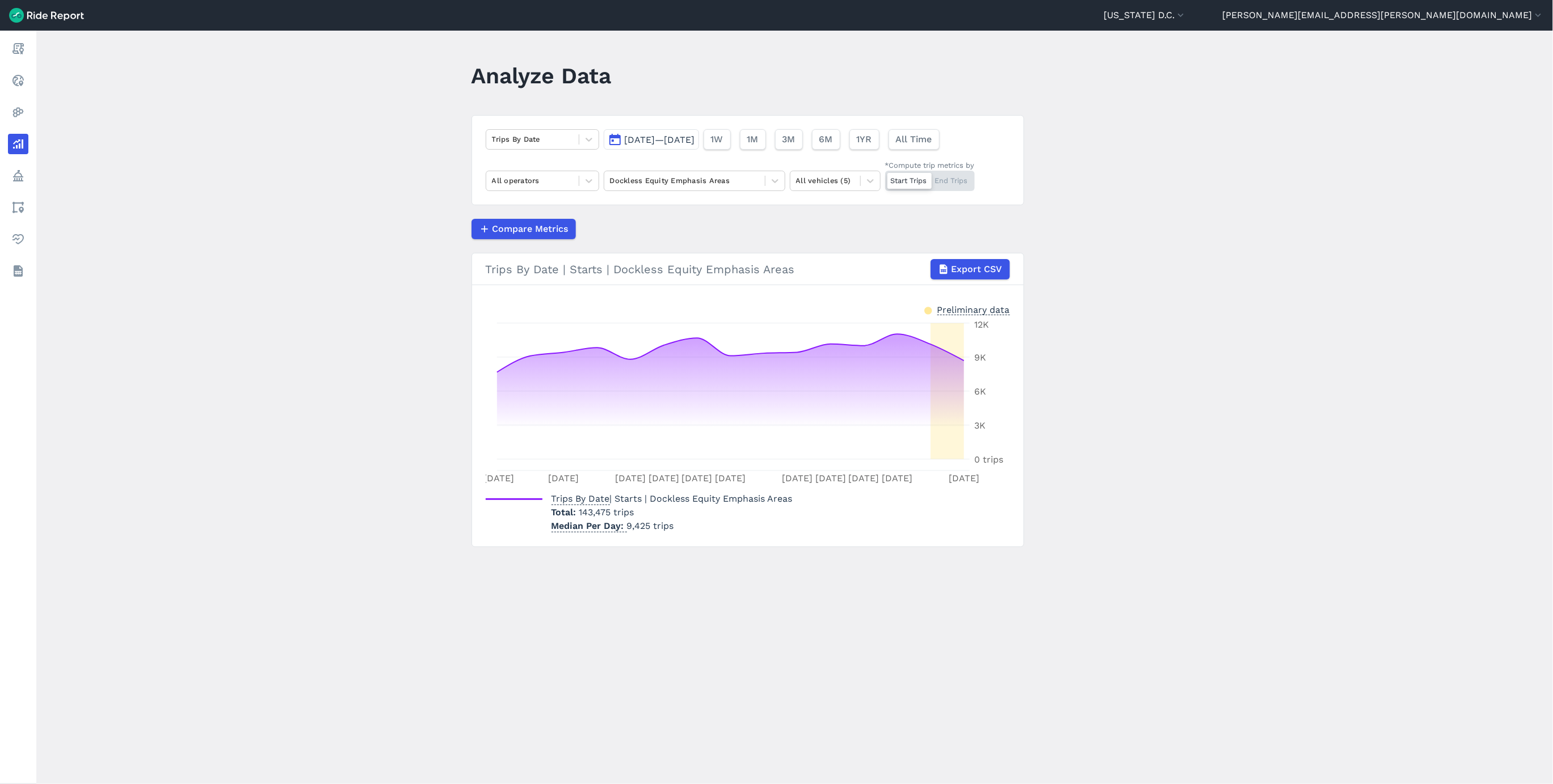
click at [687, 136] on span "[DATE]—[DATE]" at bounding box center [660, 140] width 71 height 11
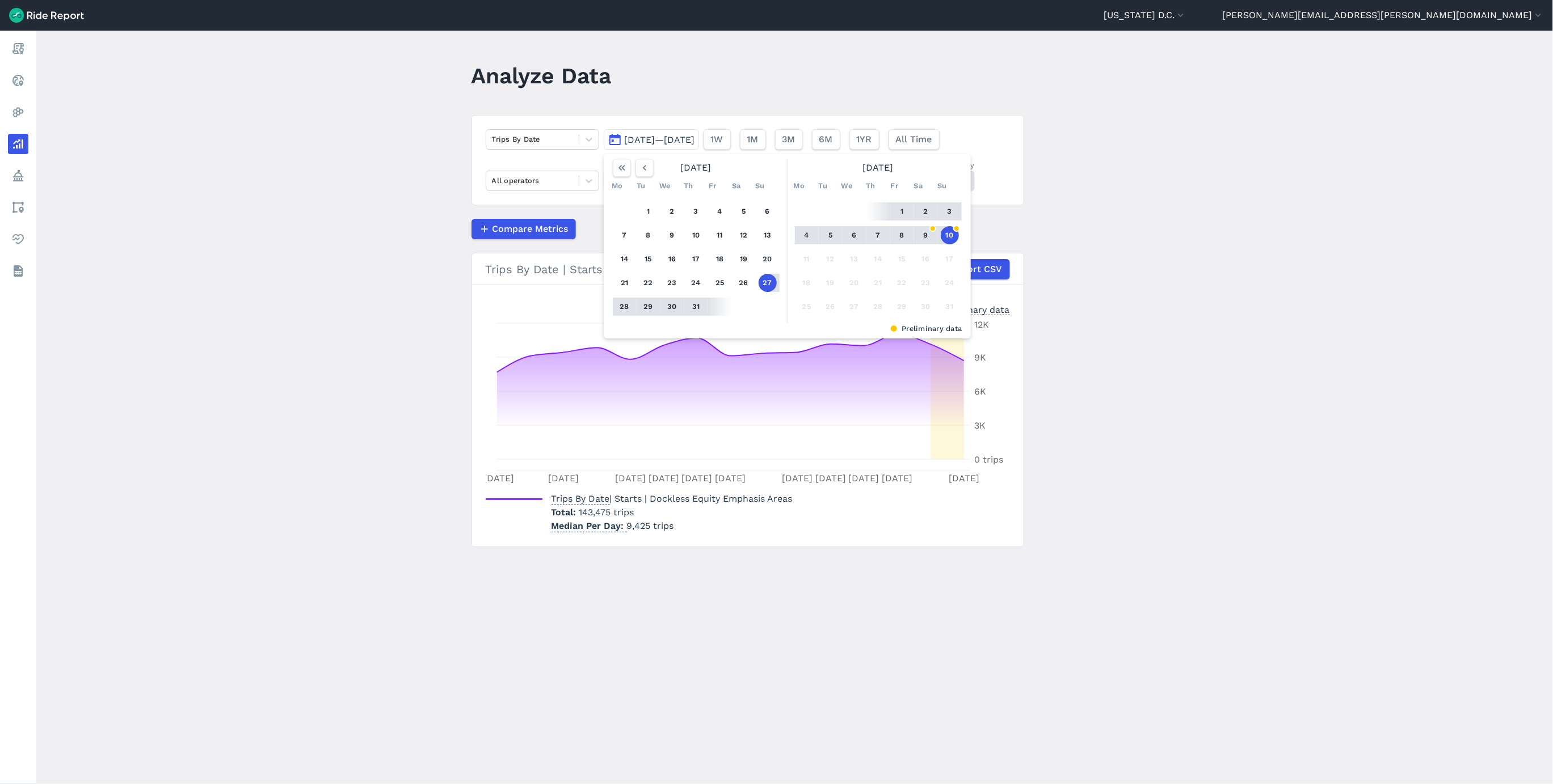
click at [951, 238] on button "10" at bounding box center [950, 235] width 18 height 18
click at [646, 167] on icon "button" at bounding box center [644, 167] width 11 height 11
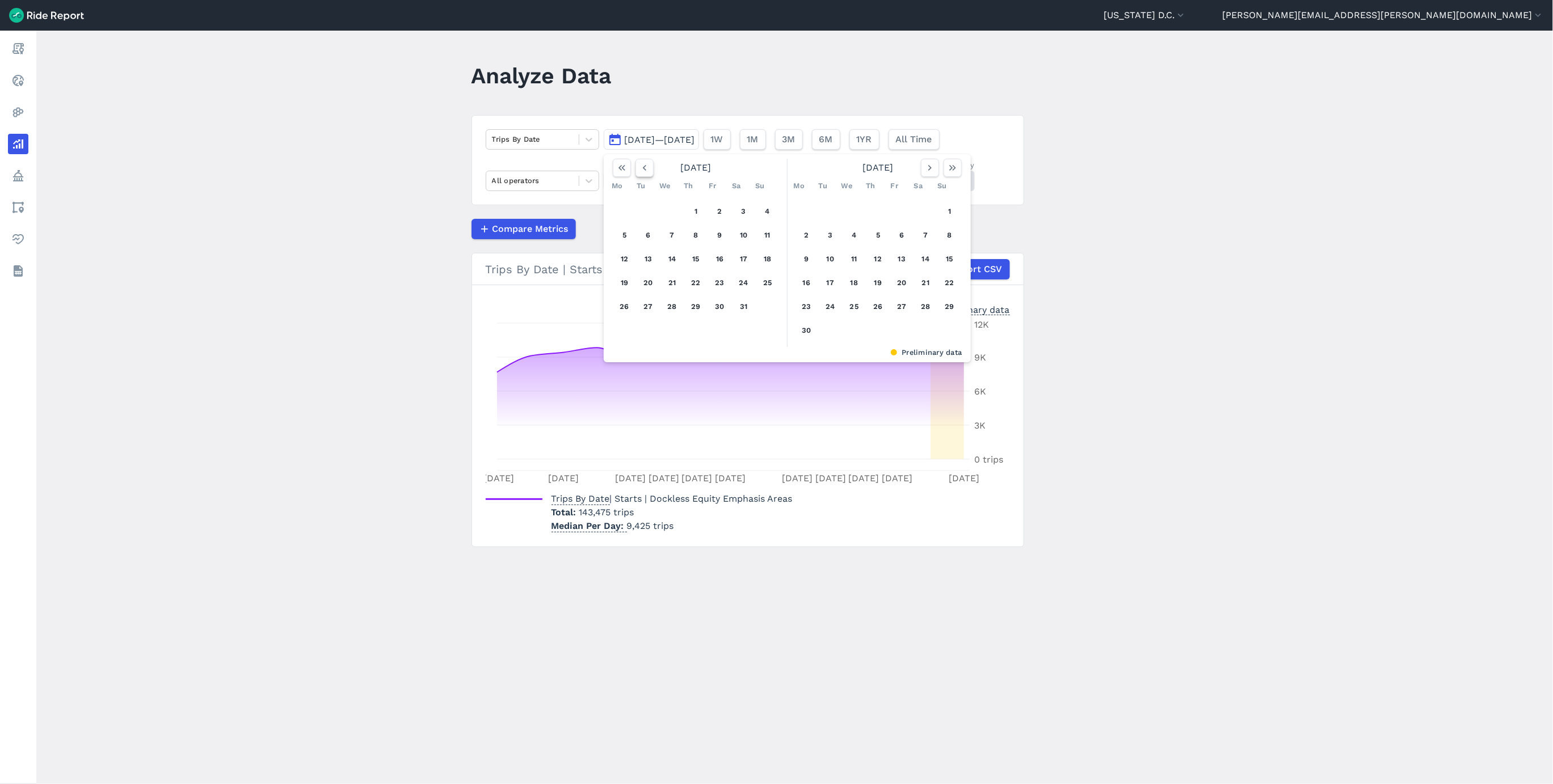
click at [646, 167] on icon "button" at bounding box center [644, 167] width 11 height 11
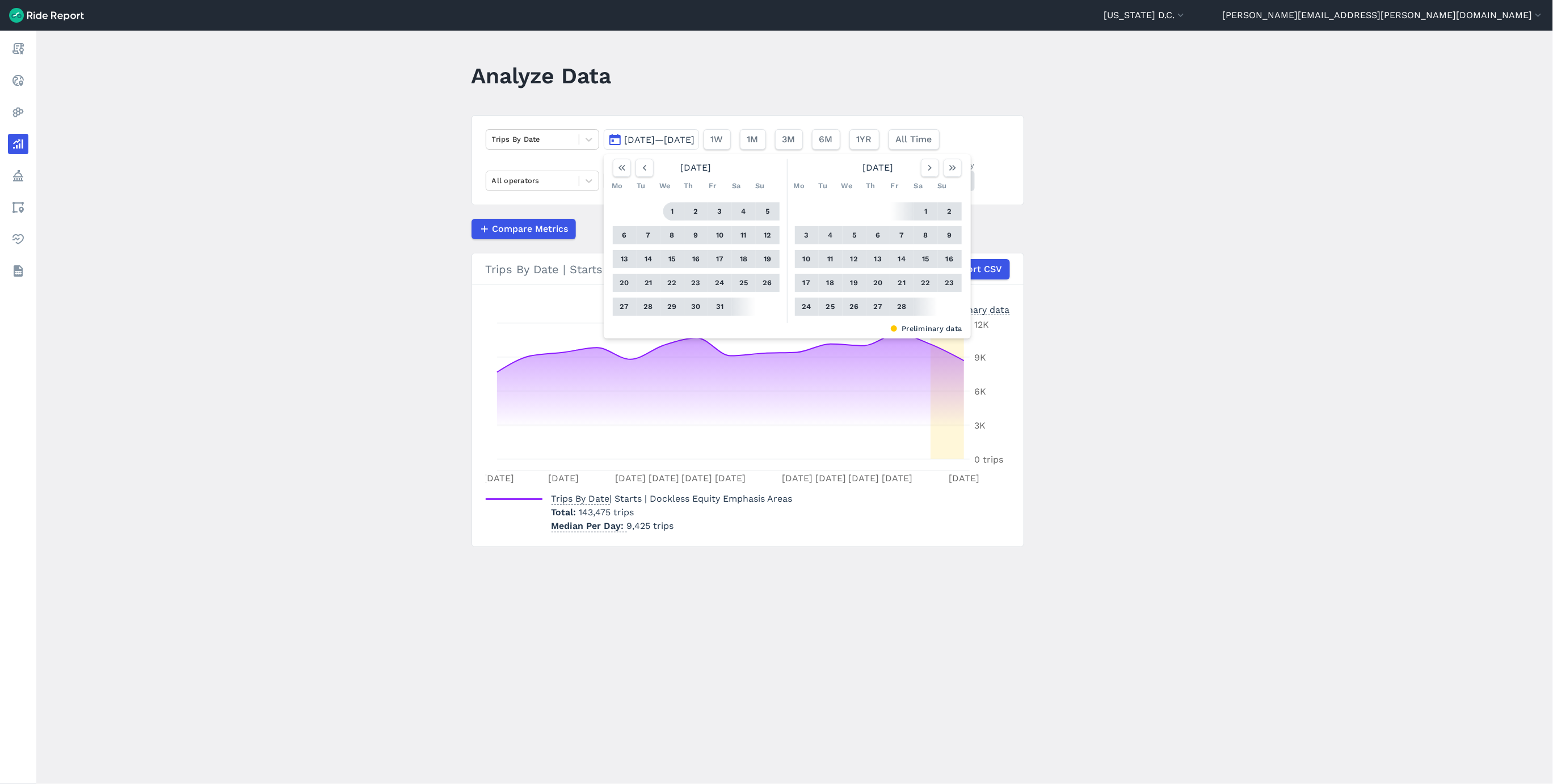
click at [671, 208] on button "1" at bounding box center [672, 212] width 18 height 18
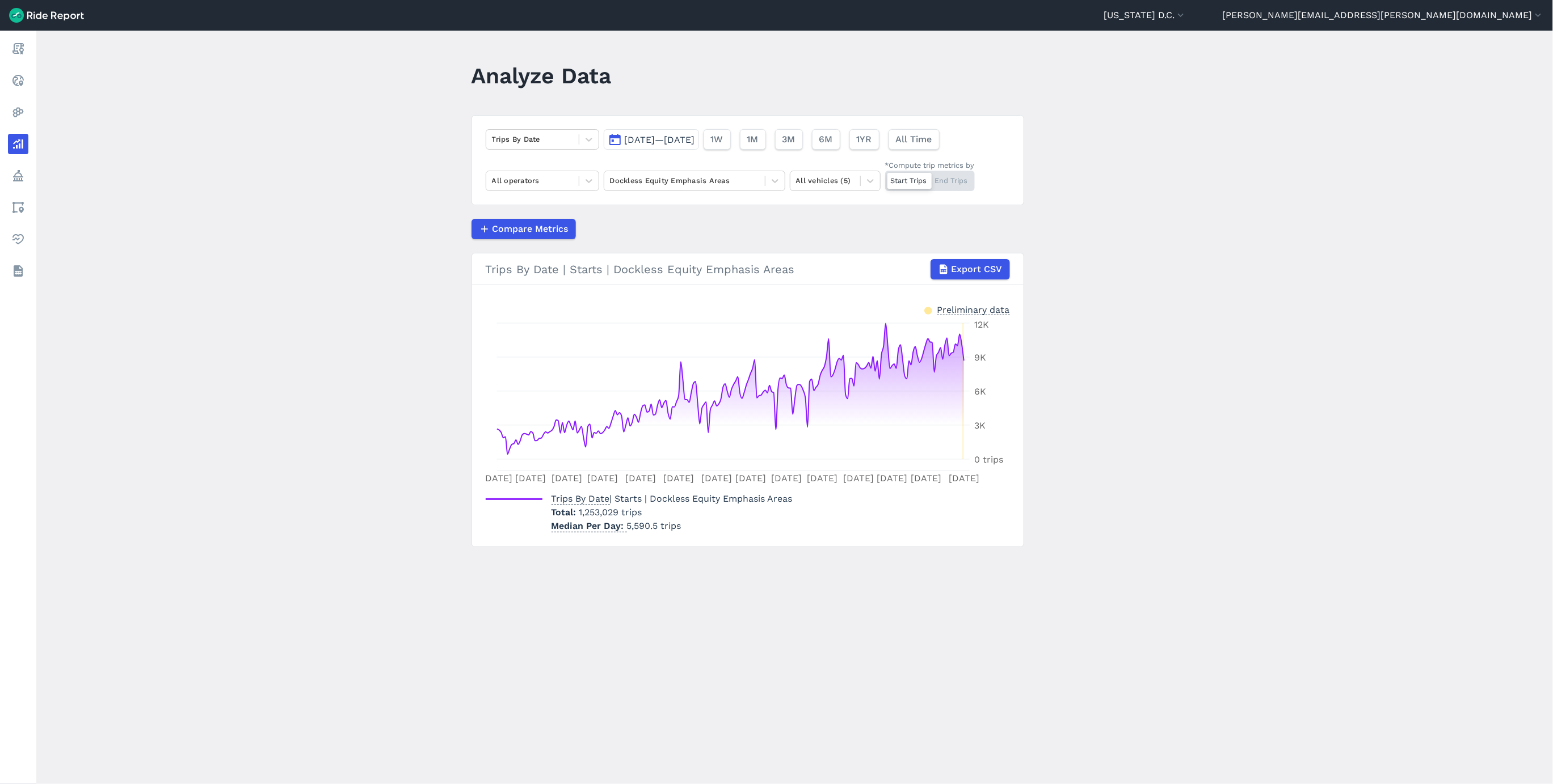
click at [954, 185] on div "Start Trips End Trips" at bounding box center [930, 181] width 90 height 20
click at [885, 178] on input "*Compute trip metrics by Start Trips End Trips" at bounding box center [885, 174] width 0 height 7
